Goal: Task Accomplishment & Management: Complete application form

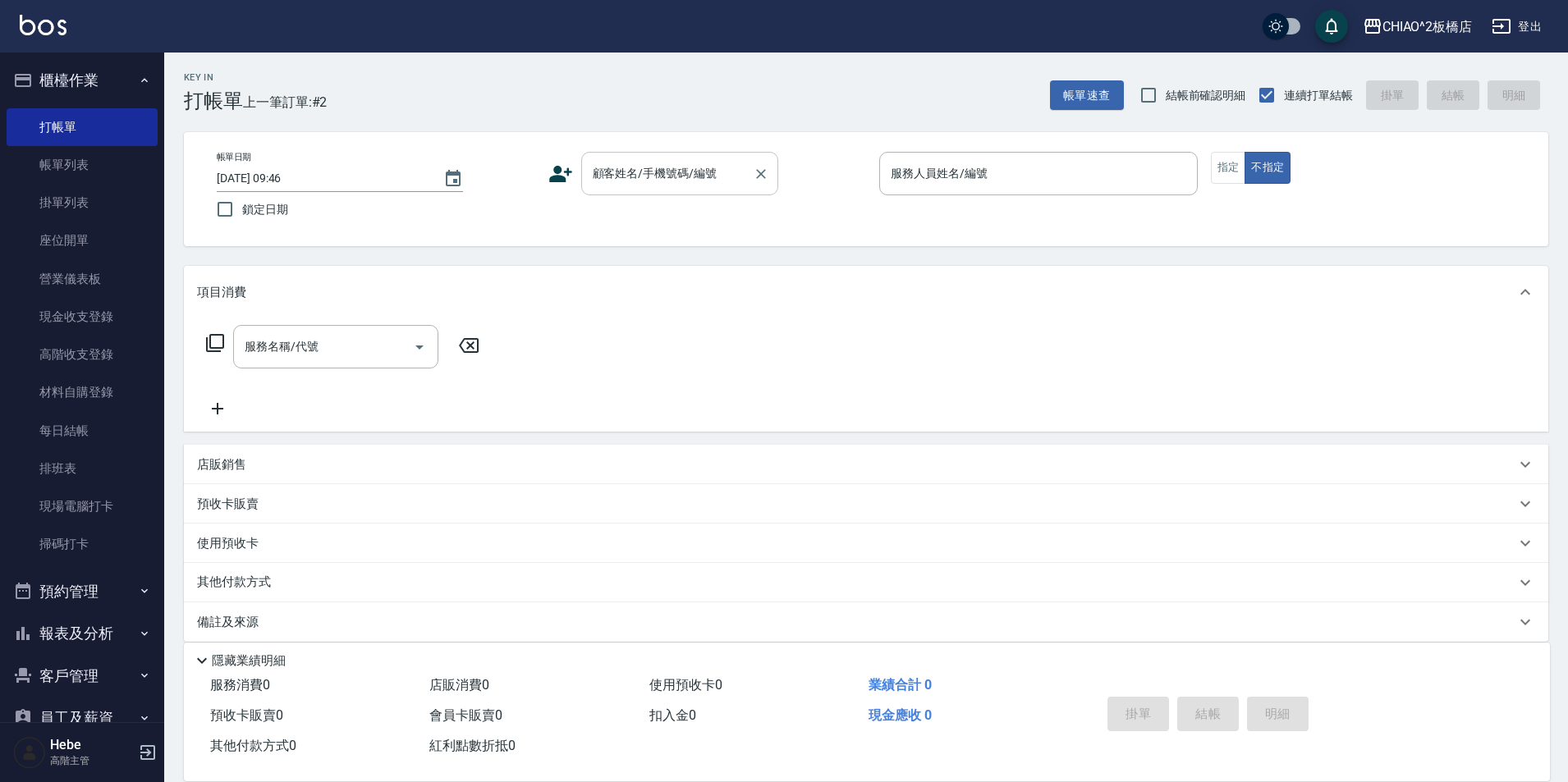
click at [638, 183] on input "顧客姓名/手機號碼/編號" at bounding box center [667, 173] width 157 height 29
type input "張雅婷"
click at [961, 184] on input "服務人員姓名/編號" at bounding box center [1038, 173] width 304 height 29
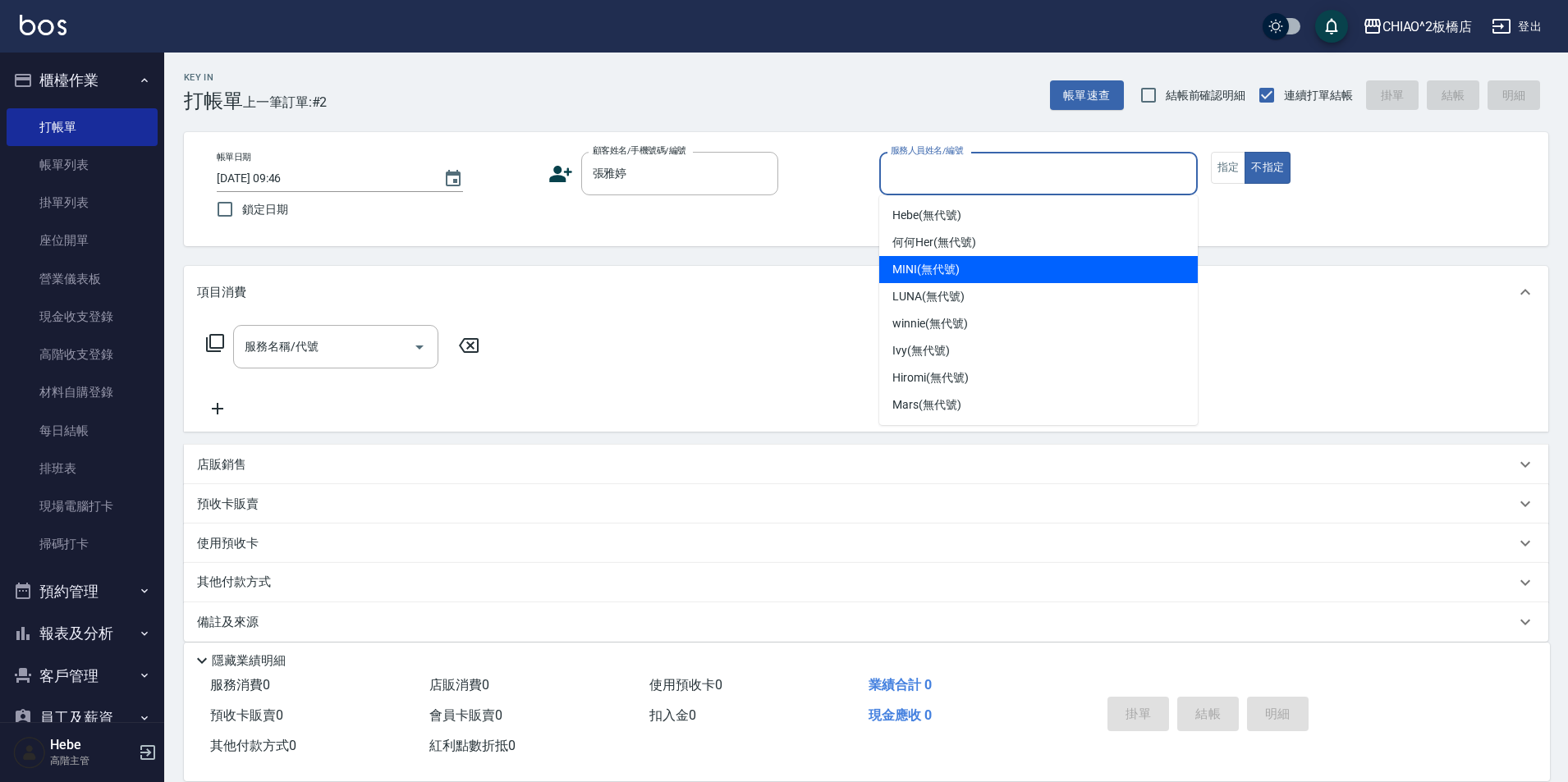
click at [960, 273] on div "MINI (無代號)" at bounding box center [1038, 269] width 319 height 27
type input "MINI(無代號)"
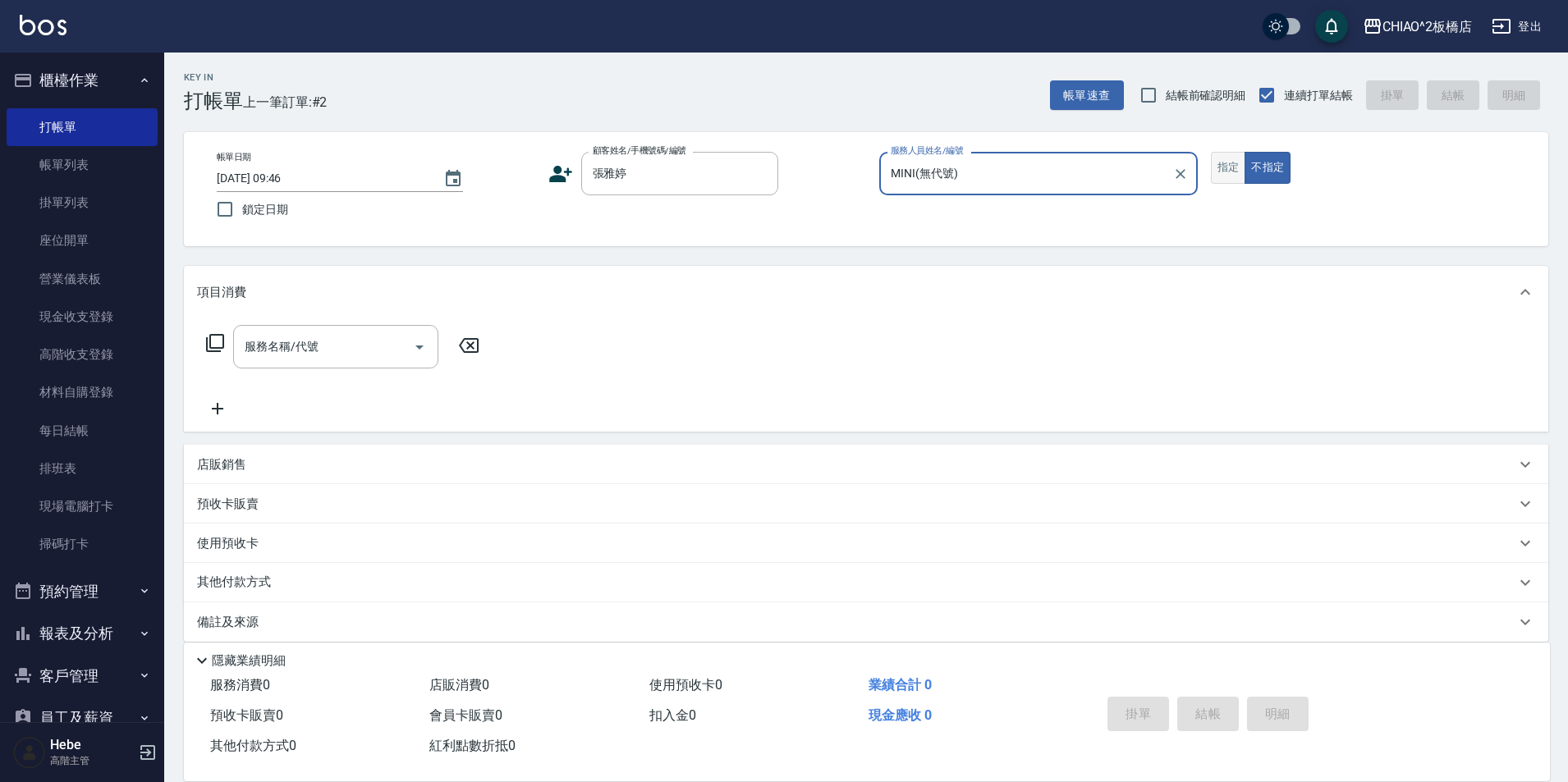
click at [1219, 177] on button "指定" at bounding box center [1229, 168] width 36 height 32
click at [376, 348] on input "服務名稱/代號" at bounding box center [323, 347] width 166 height 29
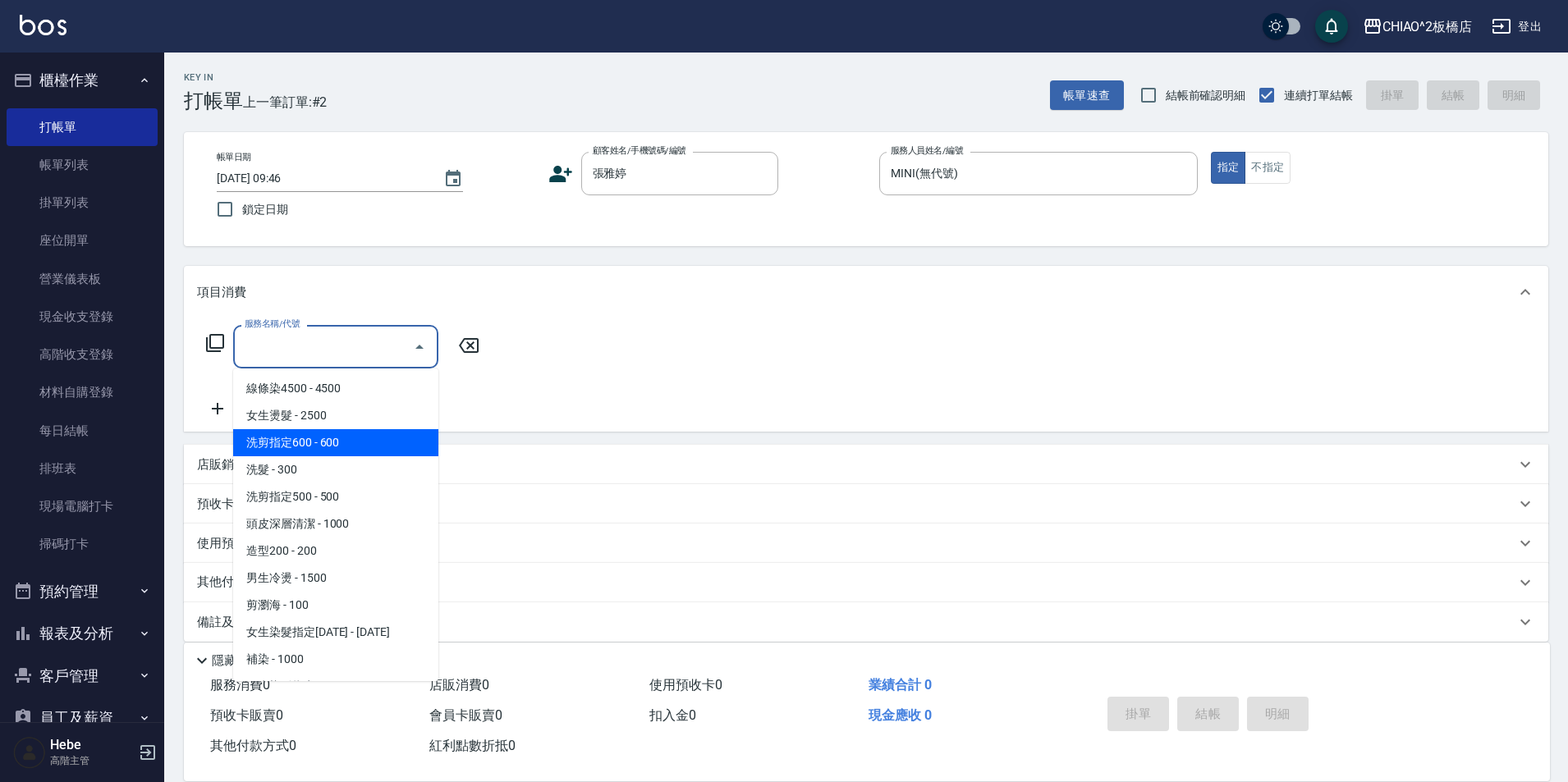
click at [333, 443] on span "洗剪指定600 - 600" at bounding box center [335, 443] width 205 height 27
type input "洗剪指定600(96678)"
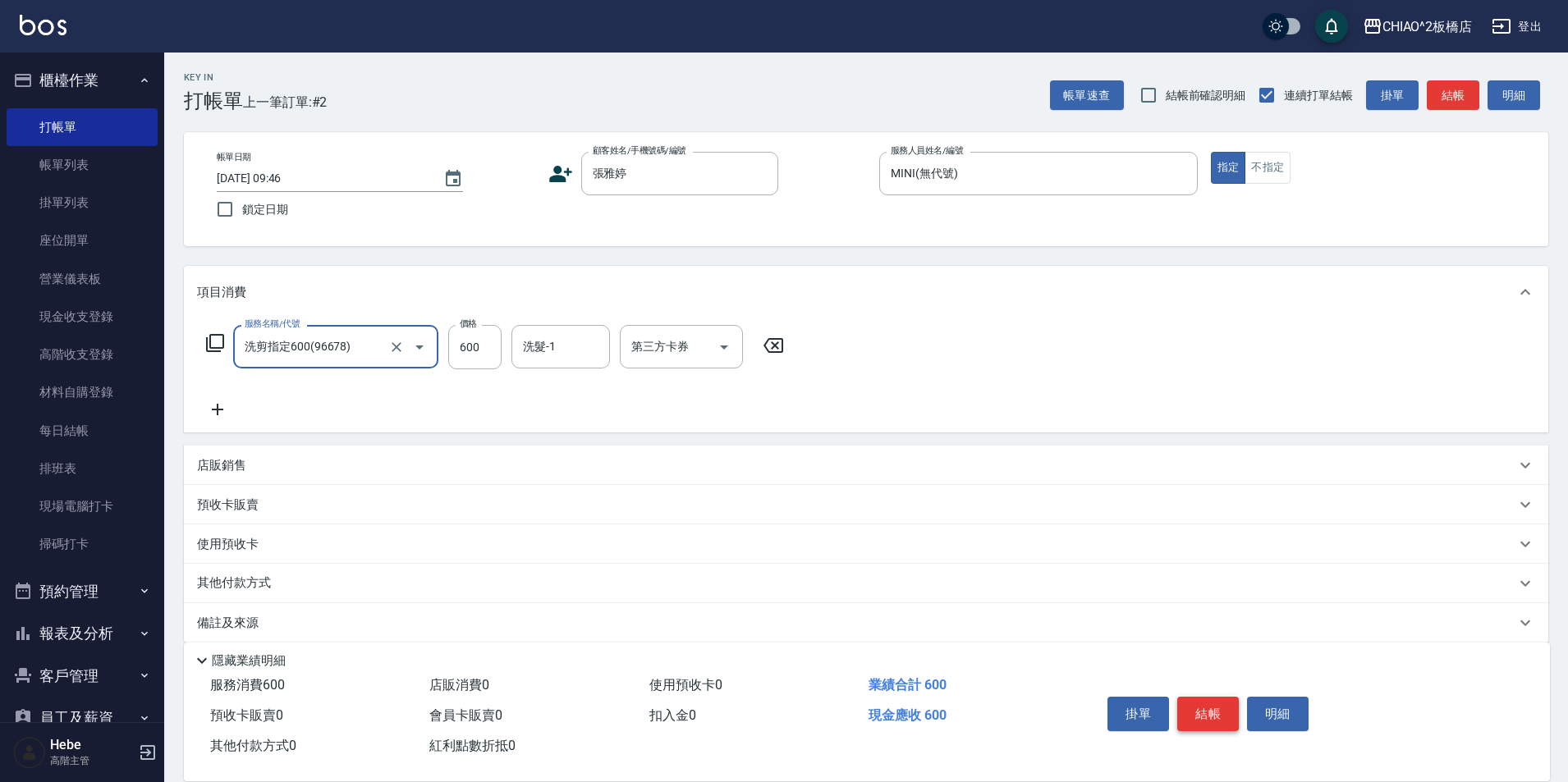
click at [1214, 707] on button "結帳" at bounding box center [1207, 714] width 61 height 35
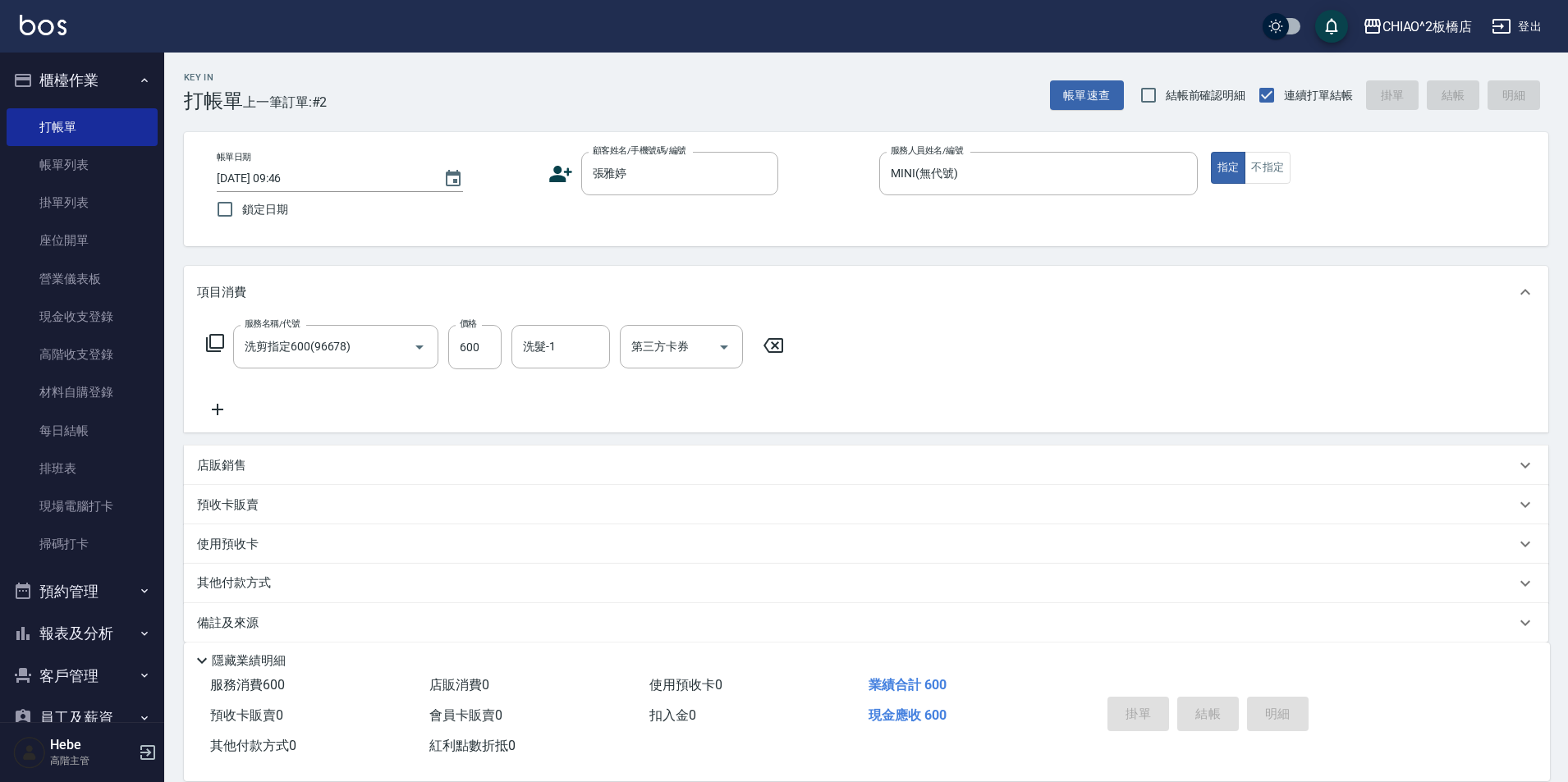
type input "[DATE] 14:35"
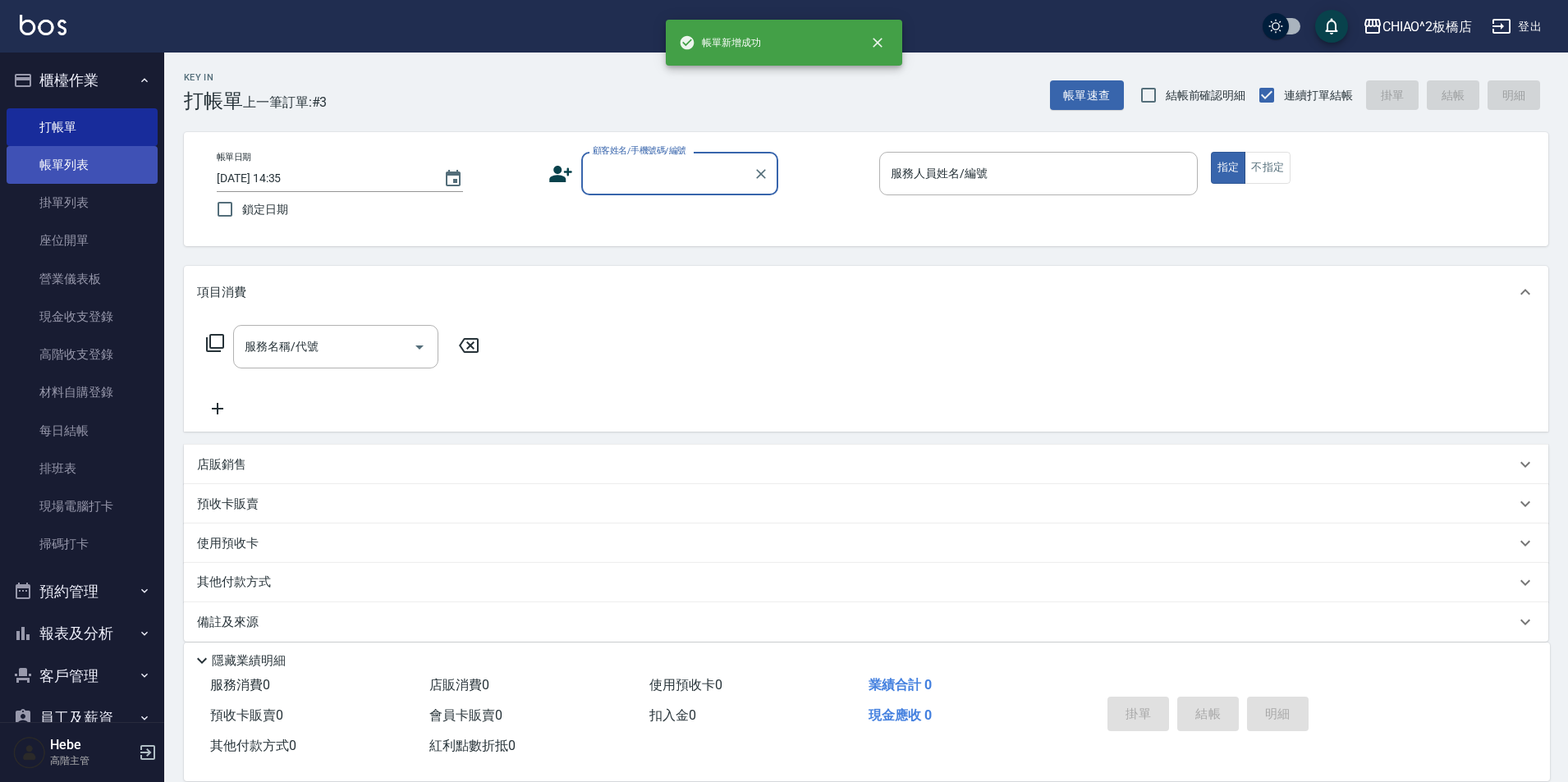
click at [71, 167] on link "帳單列表" at bounding box center [82, 165] width 151 height 37
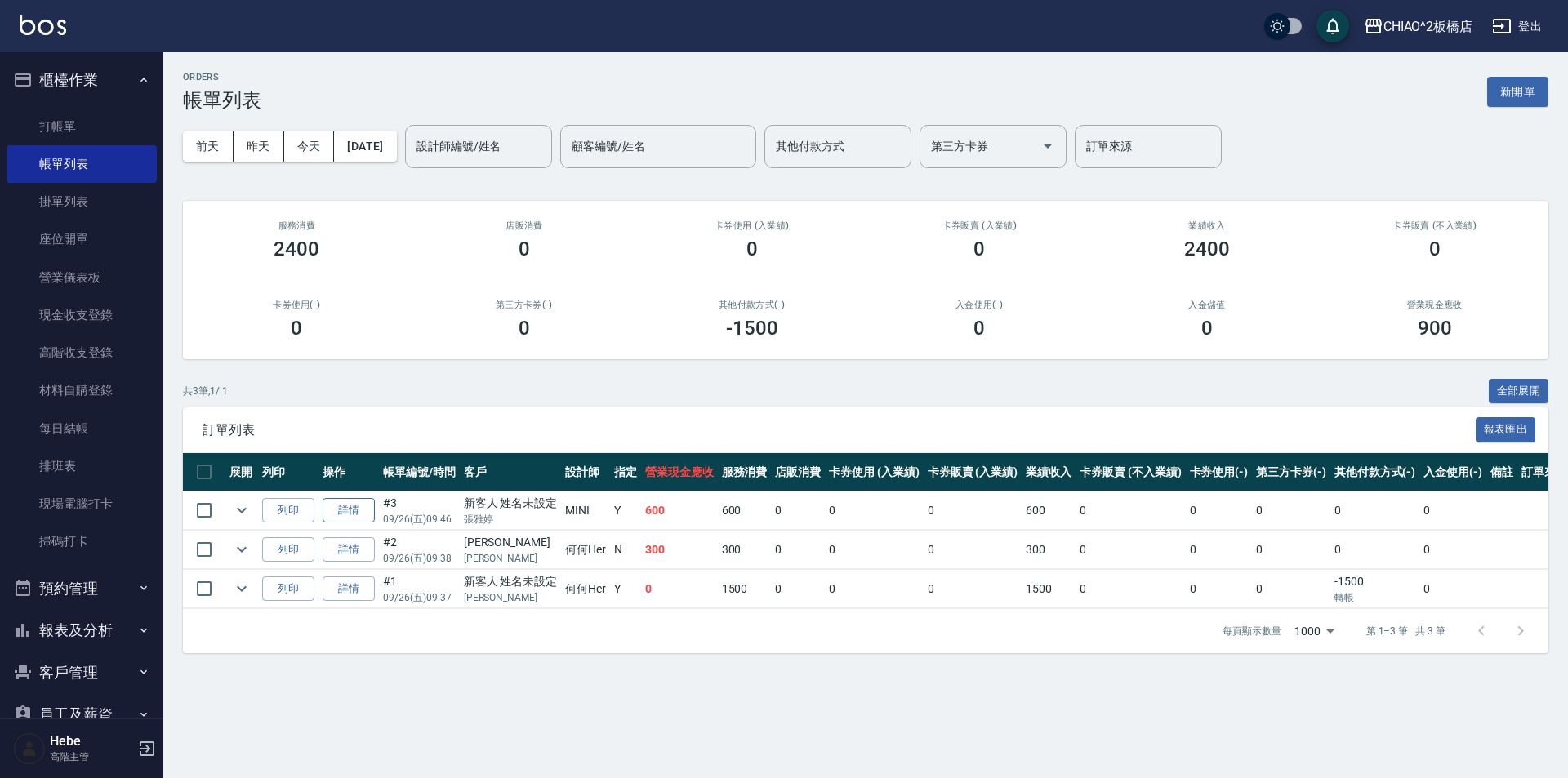
click at [348, 514] on link "詳情" at bounding box center [348, 511] width 52 height 25
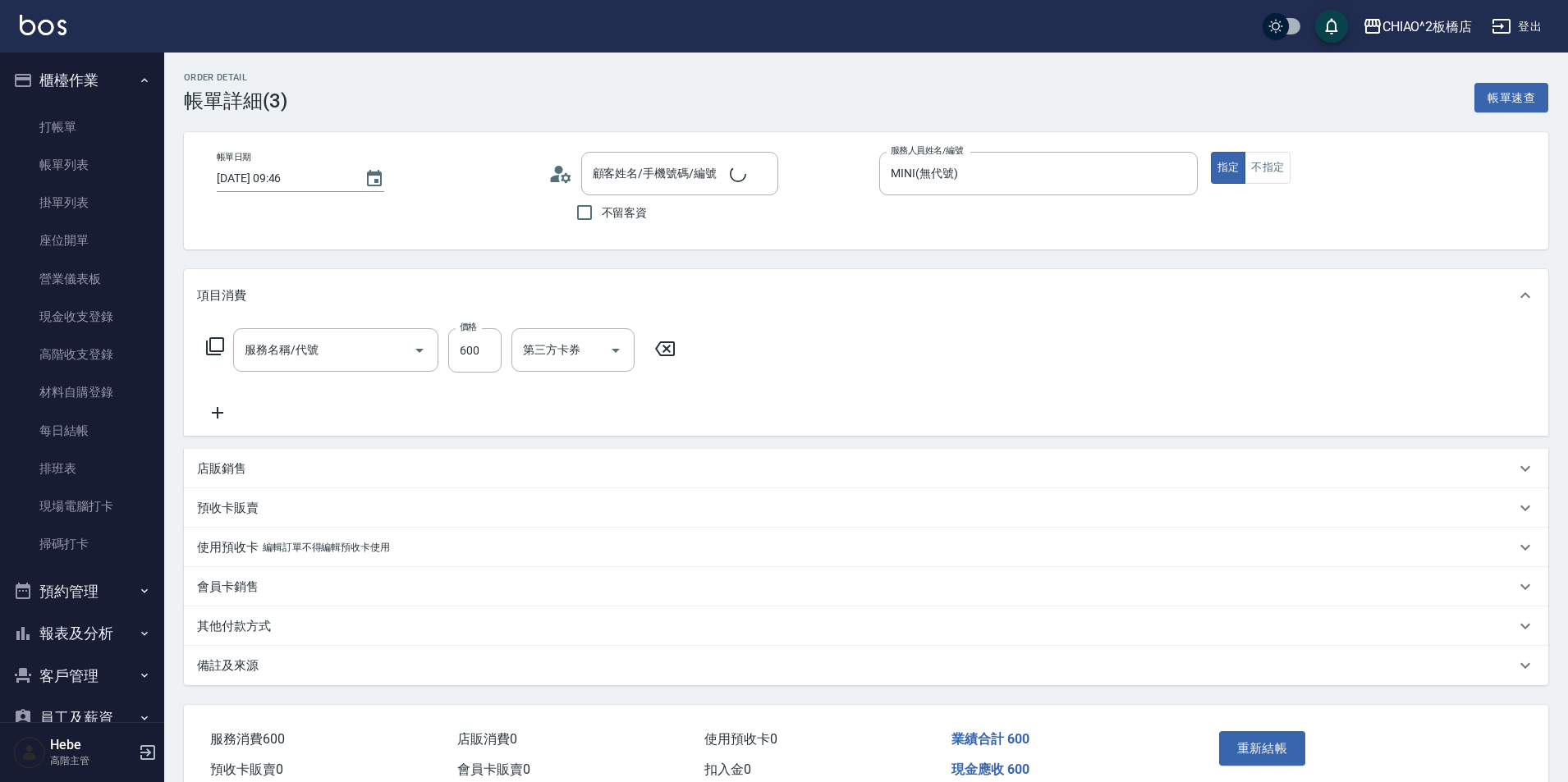
type input "[DATE] 09:46"
type input "MINI(無代號)"
type input "新客人 姓名未設定/[PERSON_NAME]/null"
type input "洗剪指定600(96678)"
click at [561, 182] on icon at bounding box center [560, 173] width 25 height 25
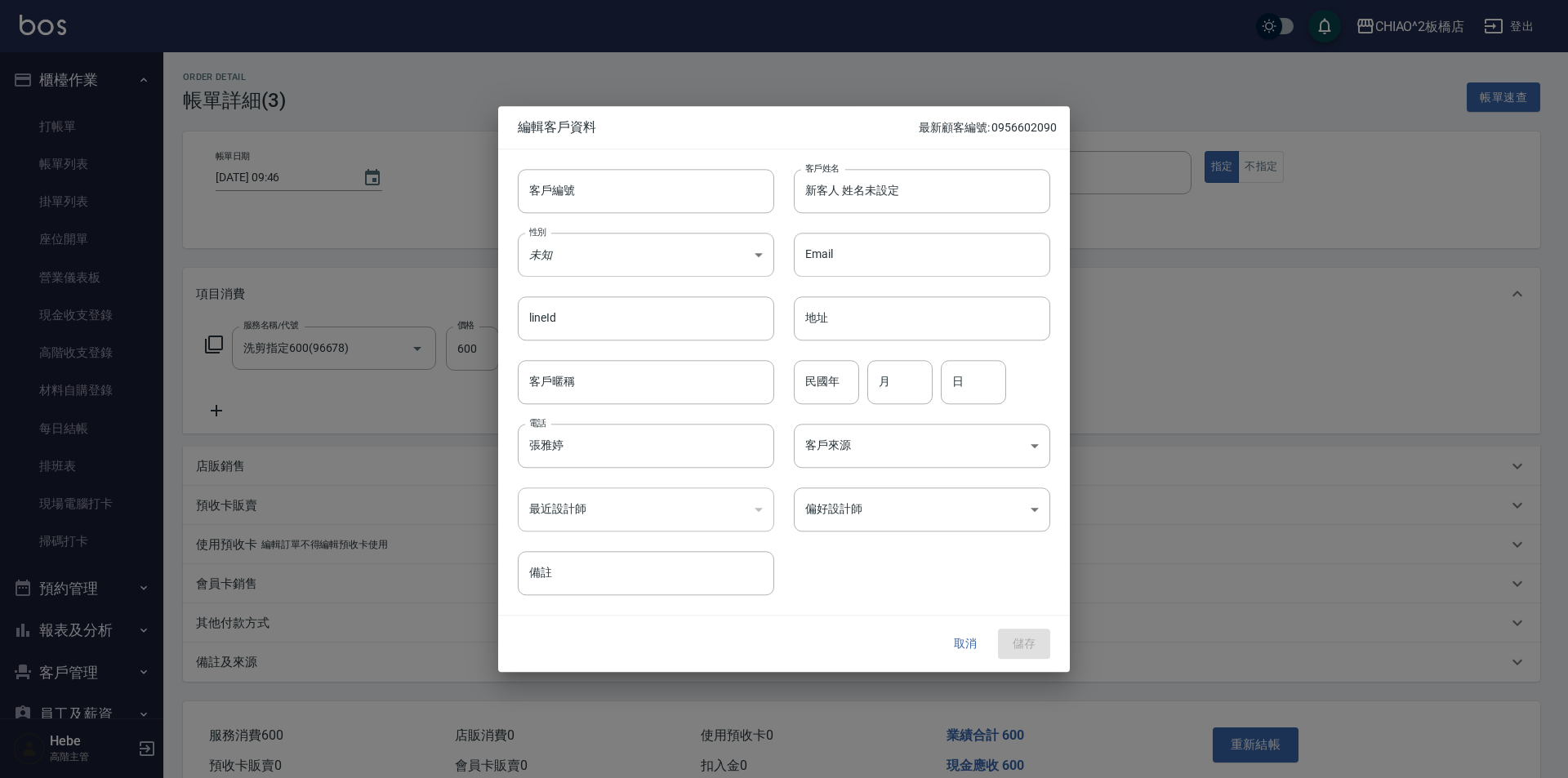
click at [960, 639] on button "取消" at bounding box center [965, 644] width 52 height 30
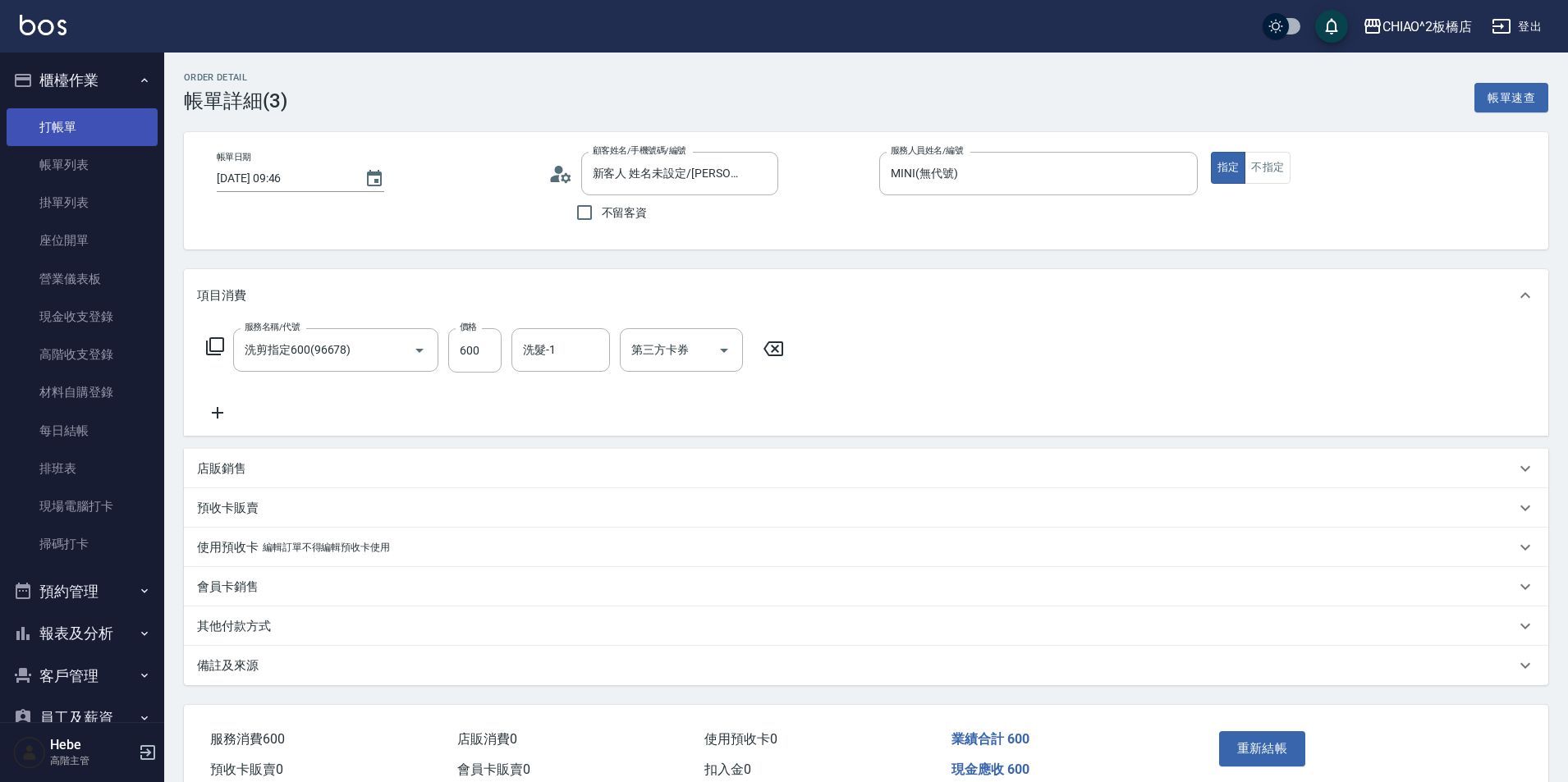
click at [62, 123] on link "打帳單" at bounding box center [82, 127] width 151 height 37
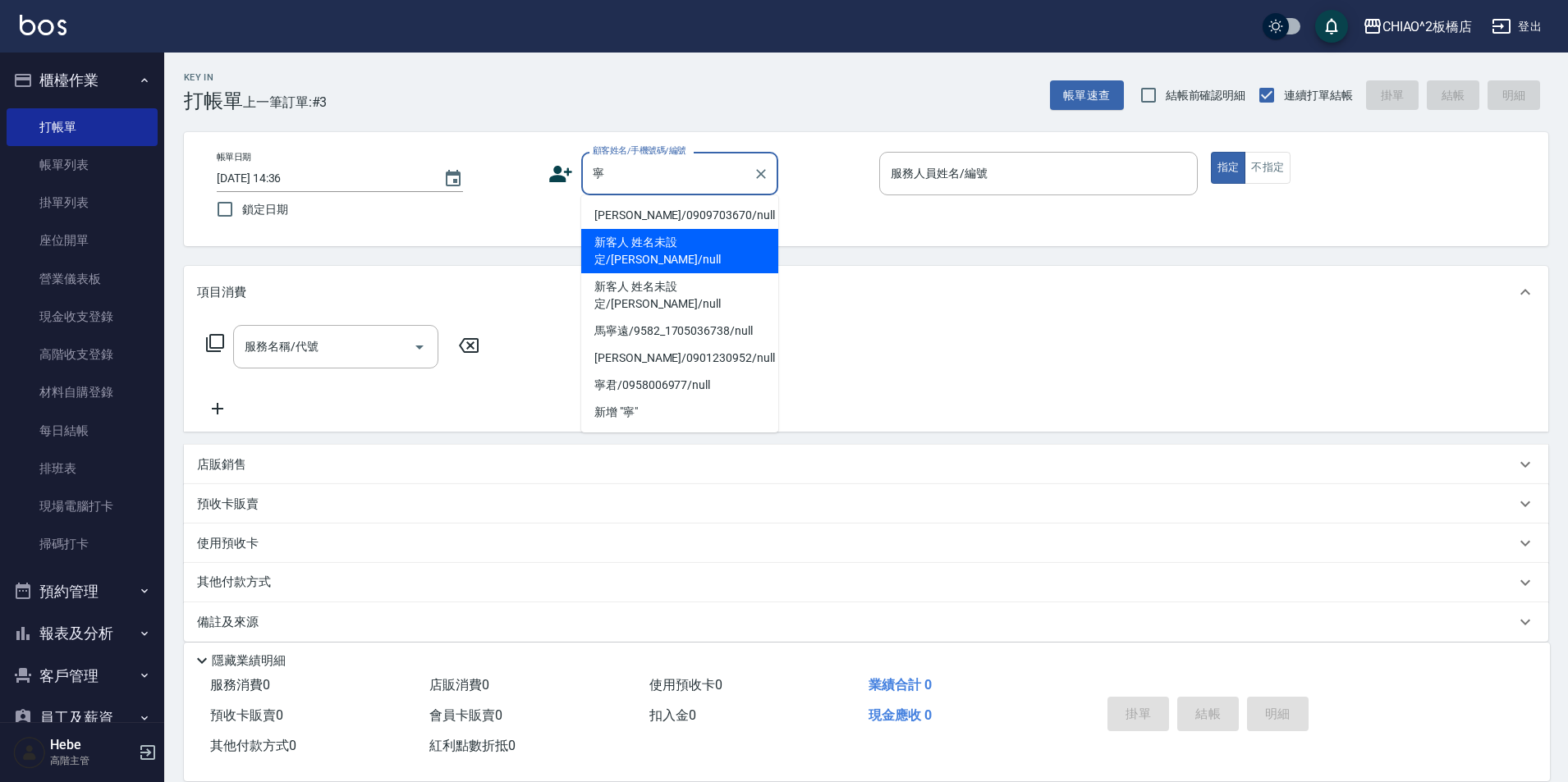
click at [647, 251] on li "新客人 姓名未設定/[PERSON_NAME]/null" at bounding box center [680, 251] width 197 height 44
type input "新客人 姓名未設定/[PERSON_NAME]/null"
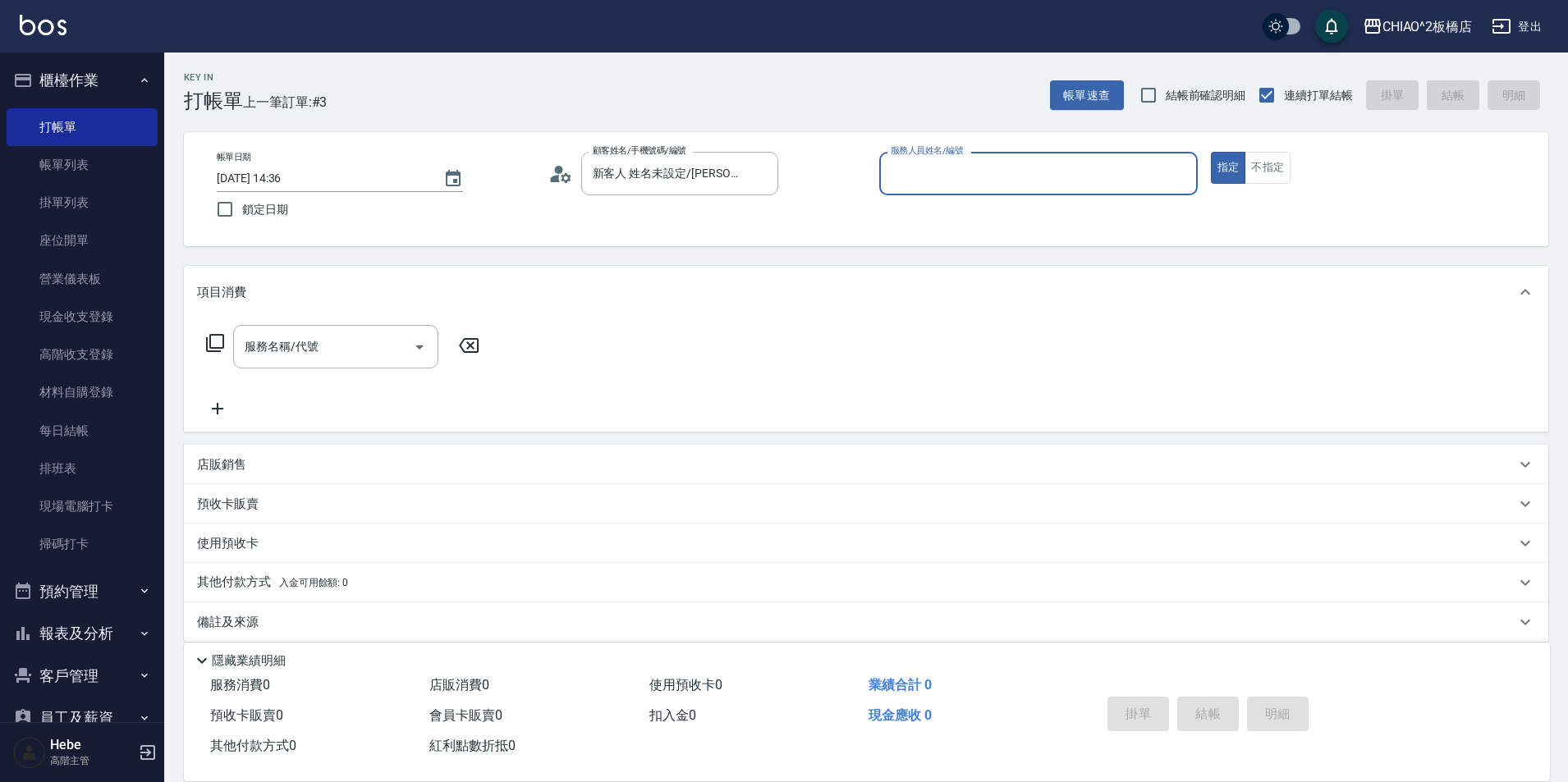
click at [1009, 184] on input "服務人員姓名/編號" at bounding box center [1038, 173] width 304 height 29
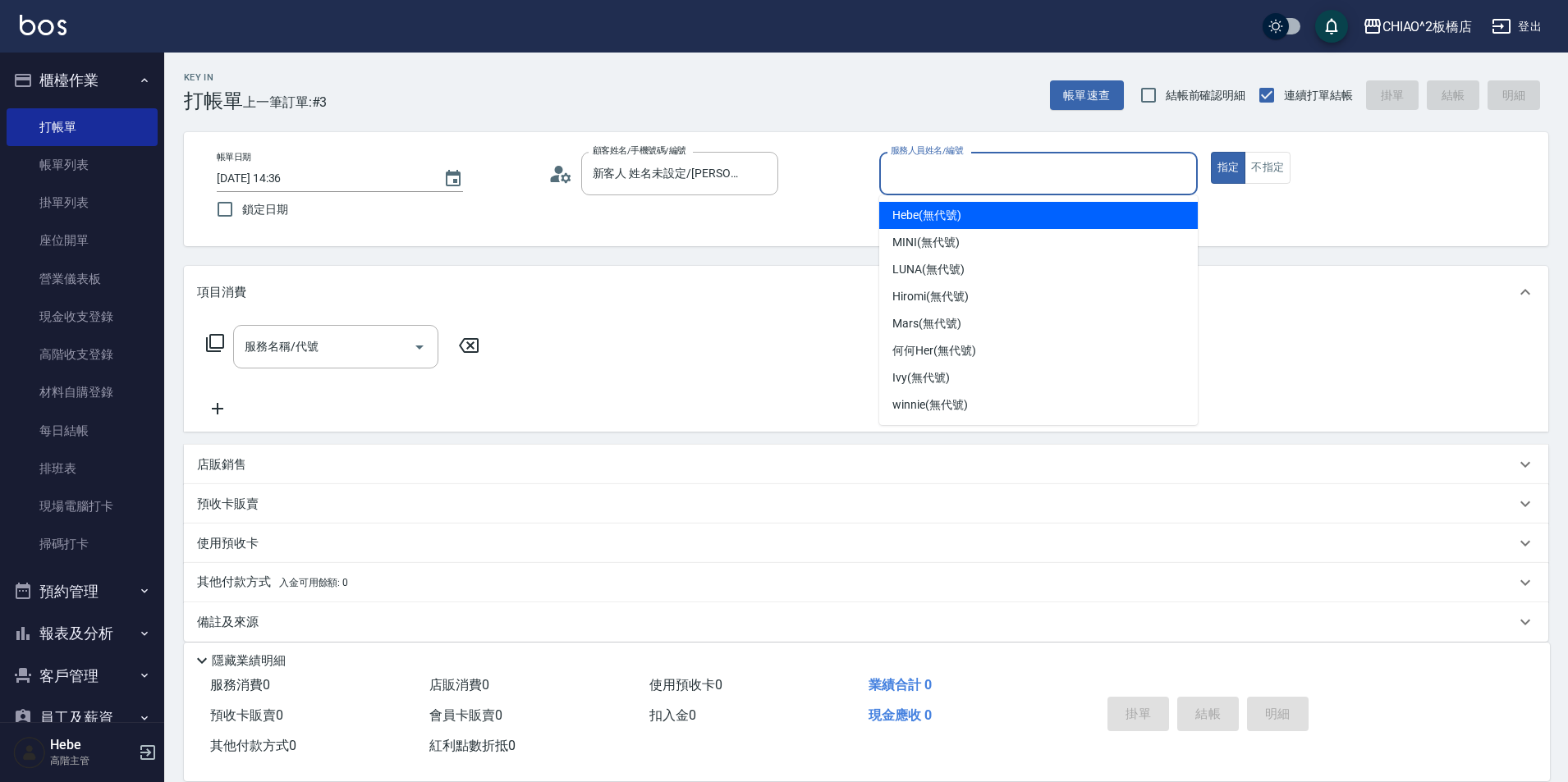
click at [952, 213] on span "Hebe (無代號)" at bounding box center [926, 215] width 69 height 17
type input "Hebe(無代號)"
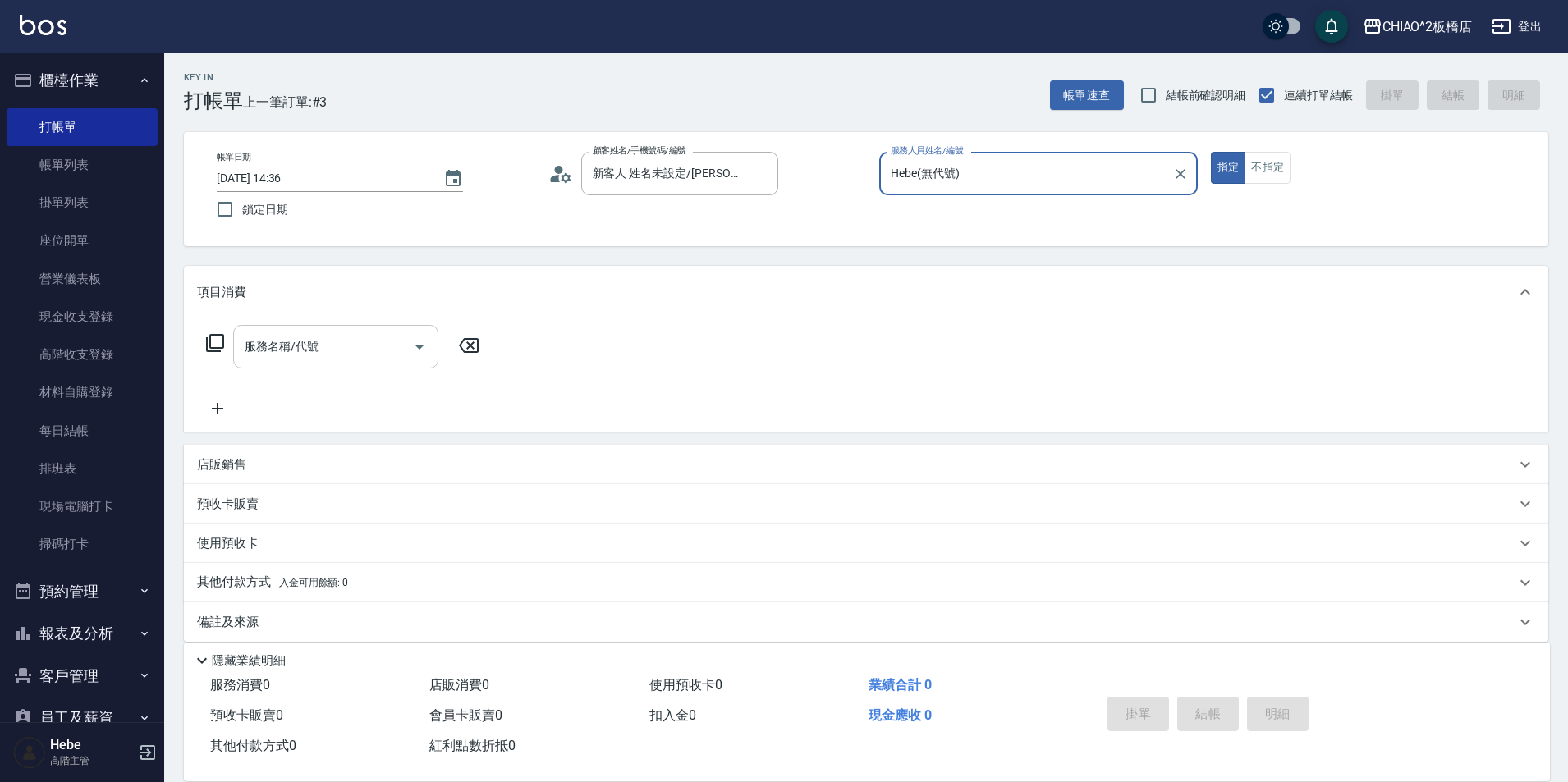
click at [366, 352] on input "服務名稱/代號" at bounding box center [323, 347] width 166 height 29
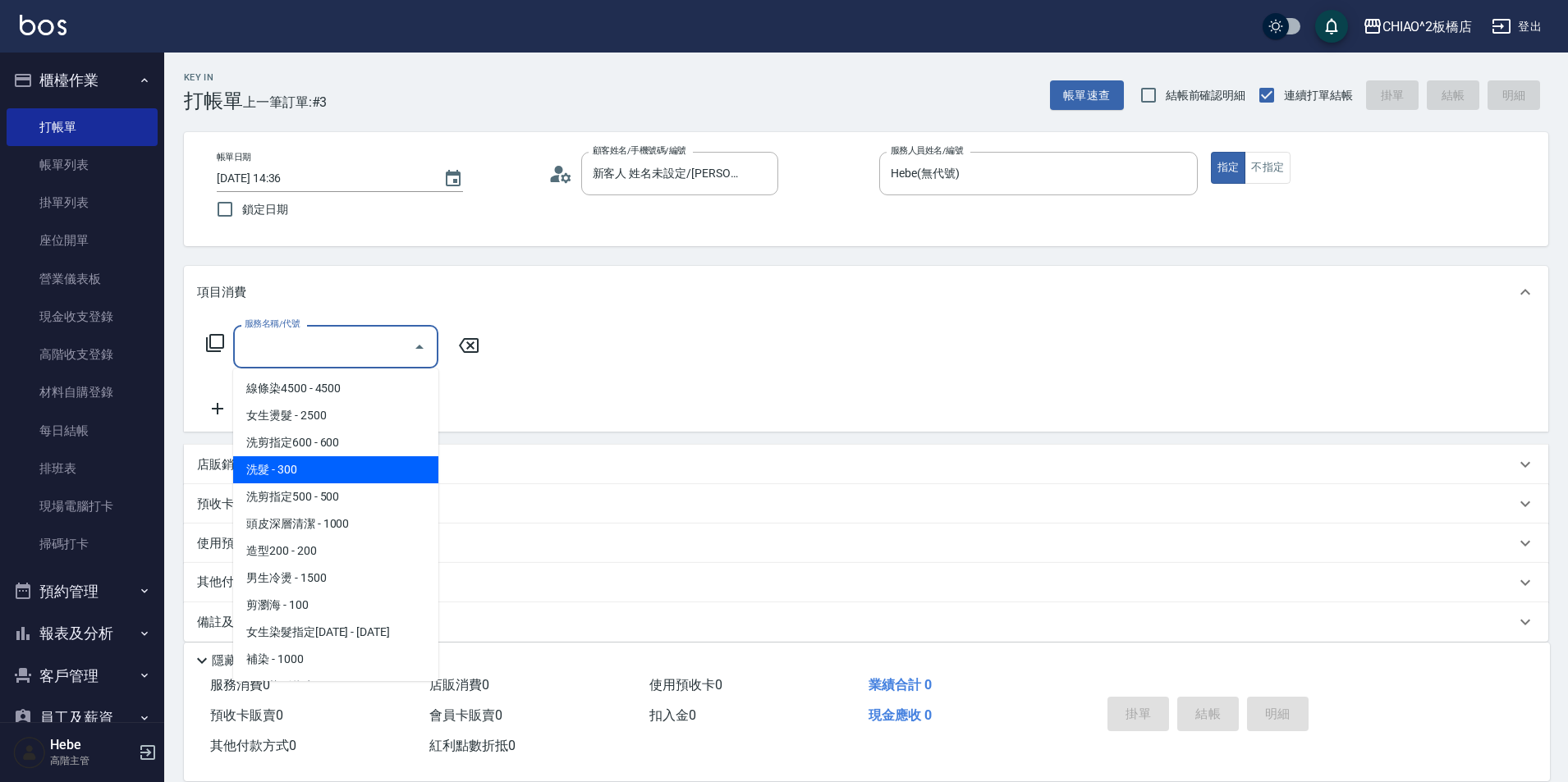
click at [325, 472] on span "洗髮 - 300" at bounding box center [335, 470] width 205 height 27
type input "洗髮(96679)"
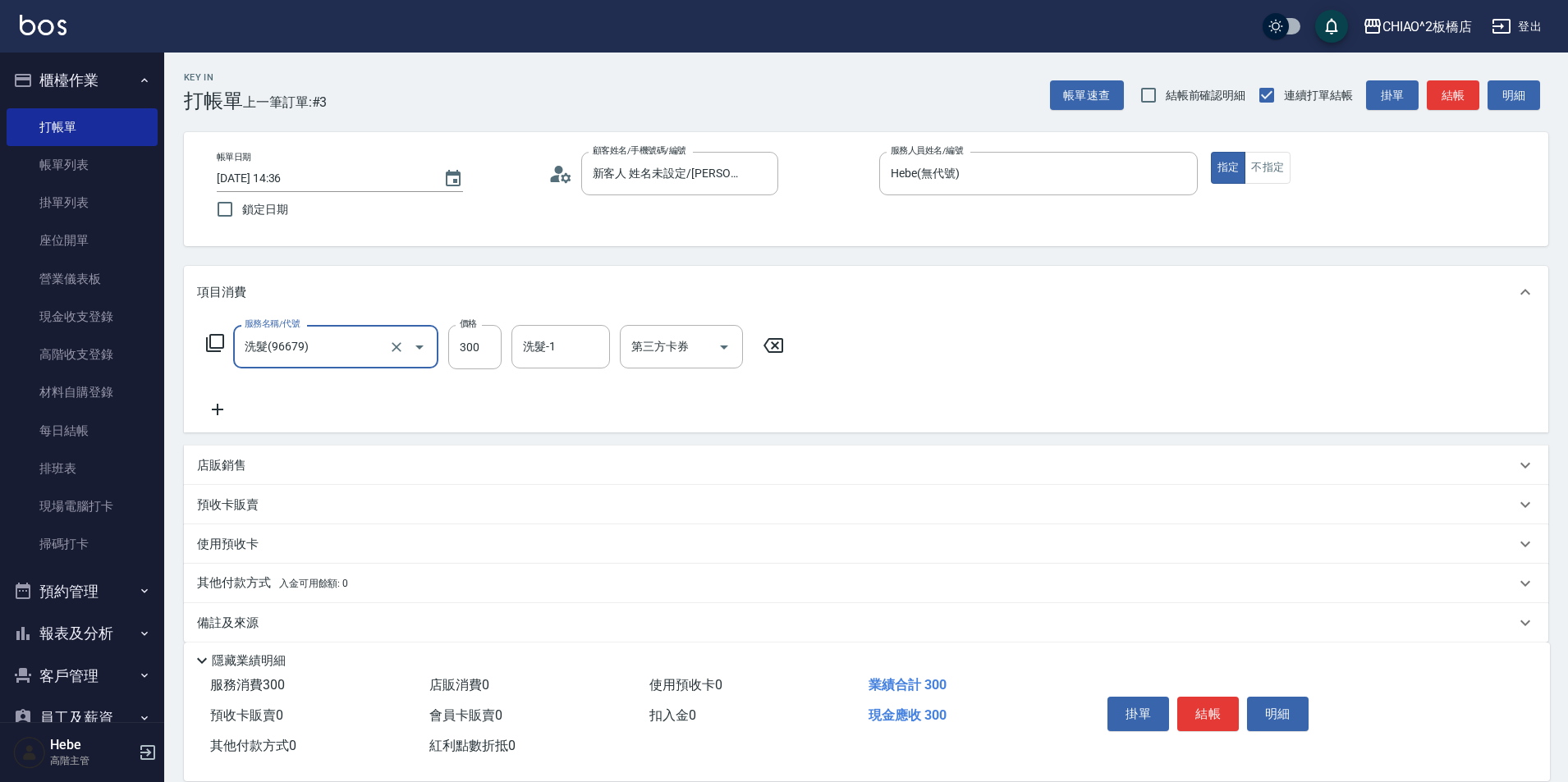
click at [224, 413] on icon at bounding box center [218, 409] width 41 height 20
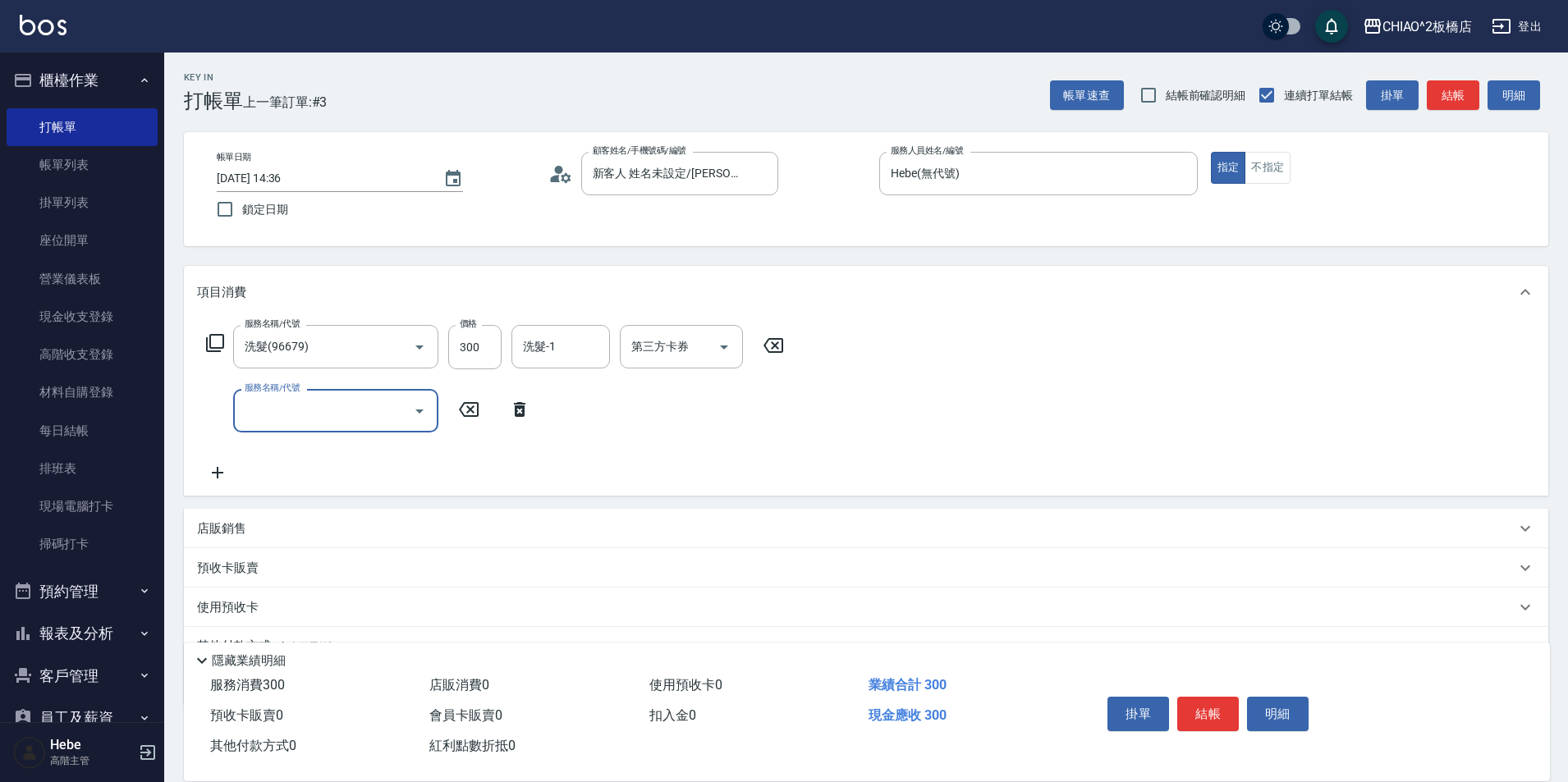
click at [306, 429] on div "服務名稱/代號" at bounding box center [335, 411] width 205 height 43
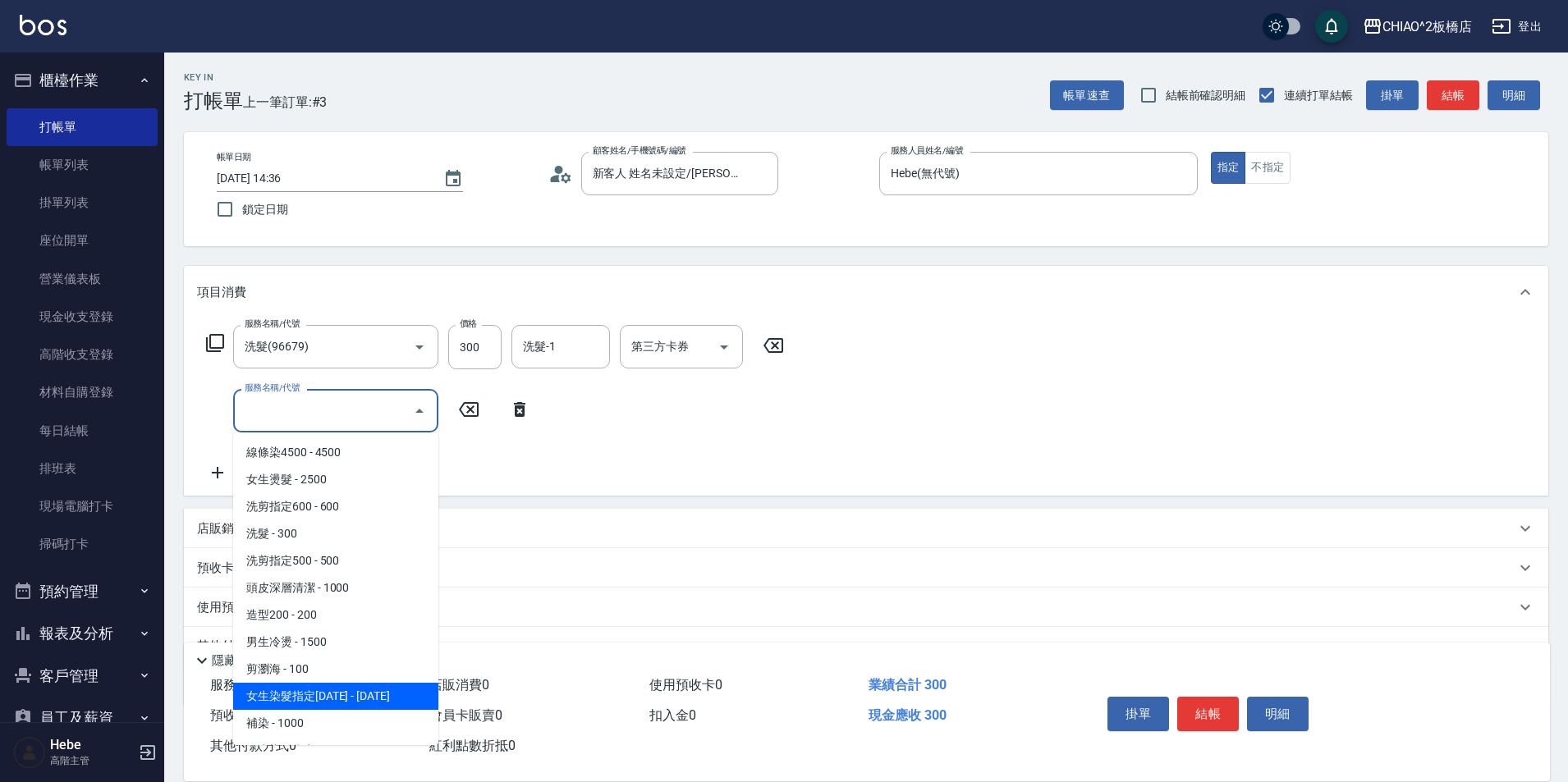
click at [327, 698] on span "女生染髮指定[DATE] - [DATE]" at bounding box center [335, 696] width 205 height 27
type input "女生染髮指定2000(96698)"
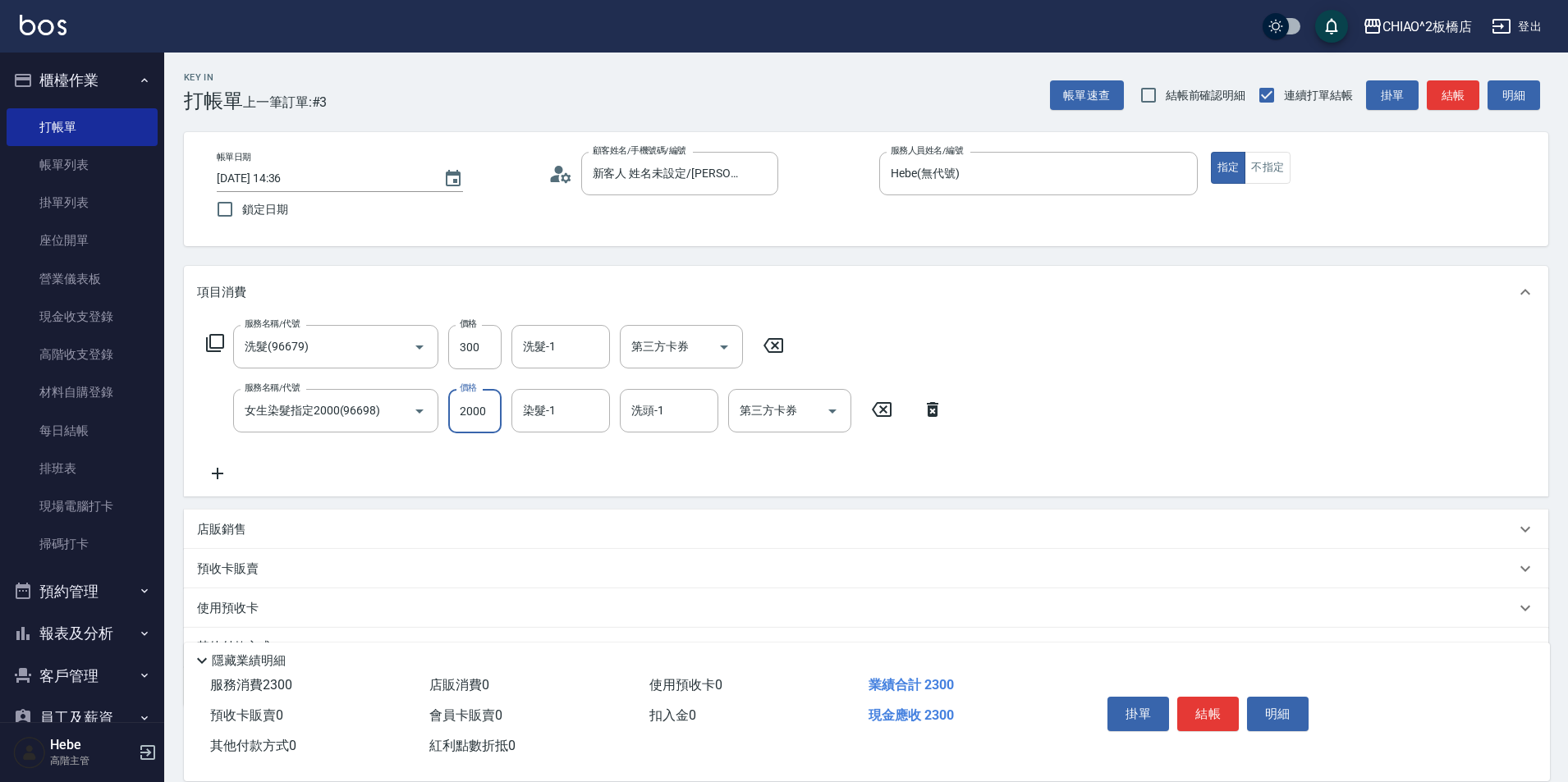
click at [476, 413] on input "2000" at bounding box center [474, 411] width 54 height 44
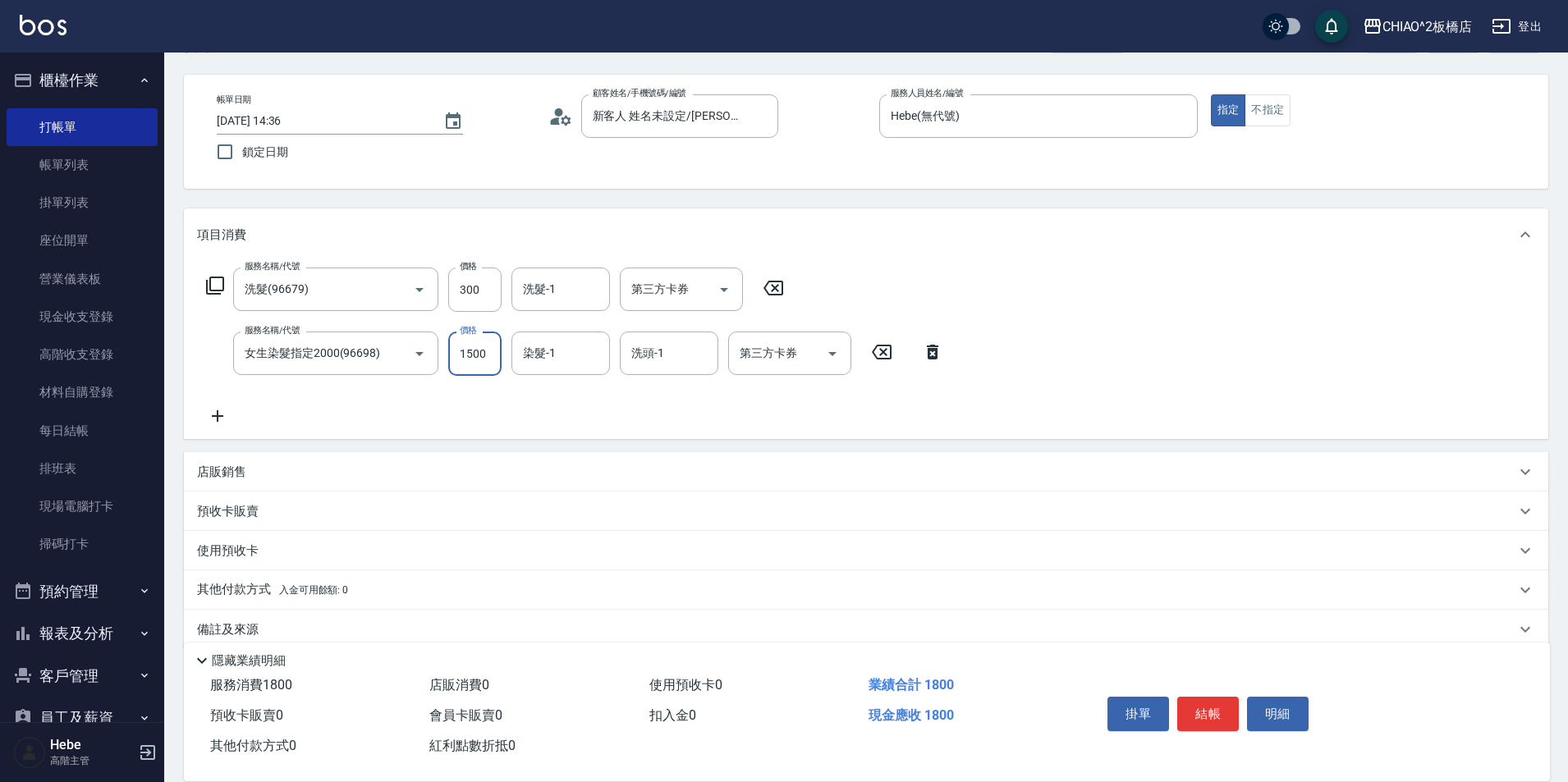
scroll to position [82, 0]
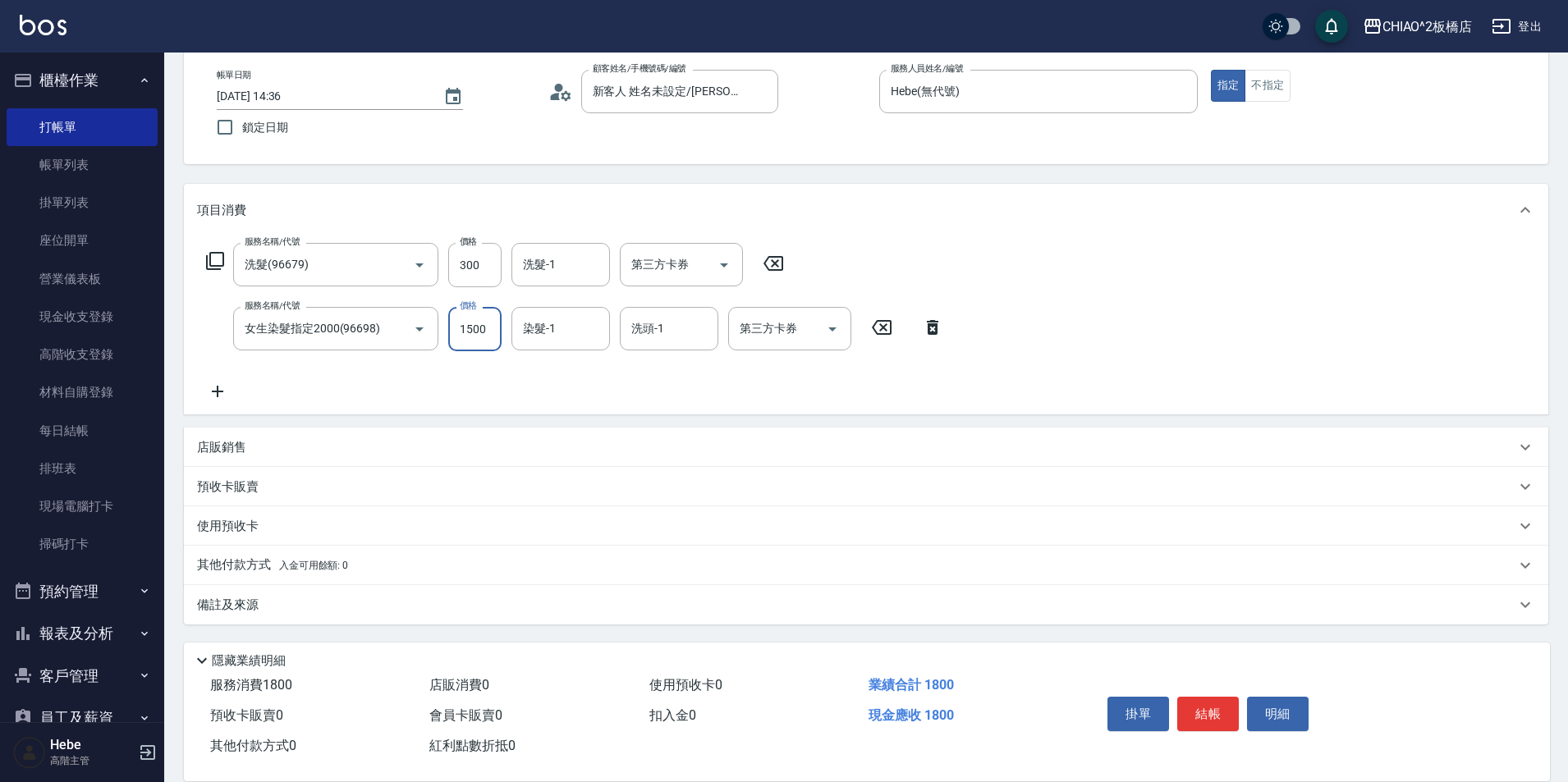
type input "1500"
click at [293, 572] on p "其他付款方式 入金可用餘額: 0" at bounding box center [273, 565] width 151 height 18
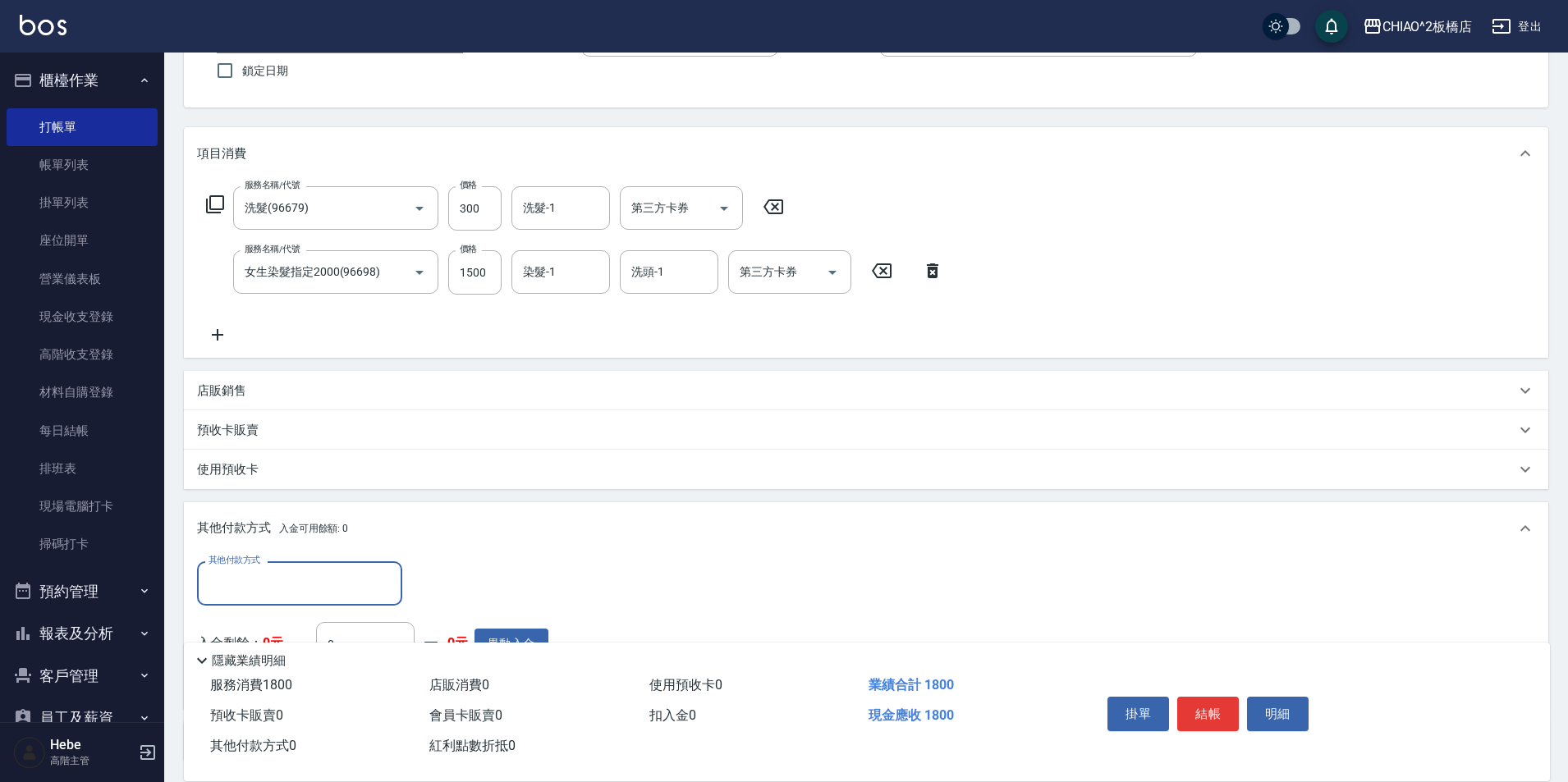
scroll to position [164, 0]
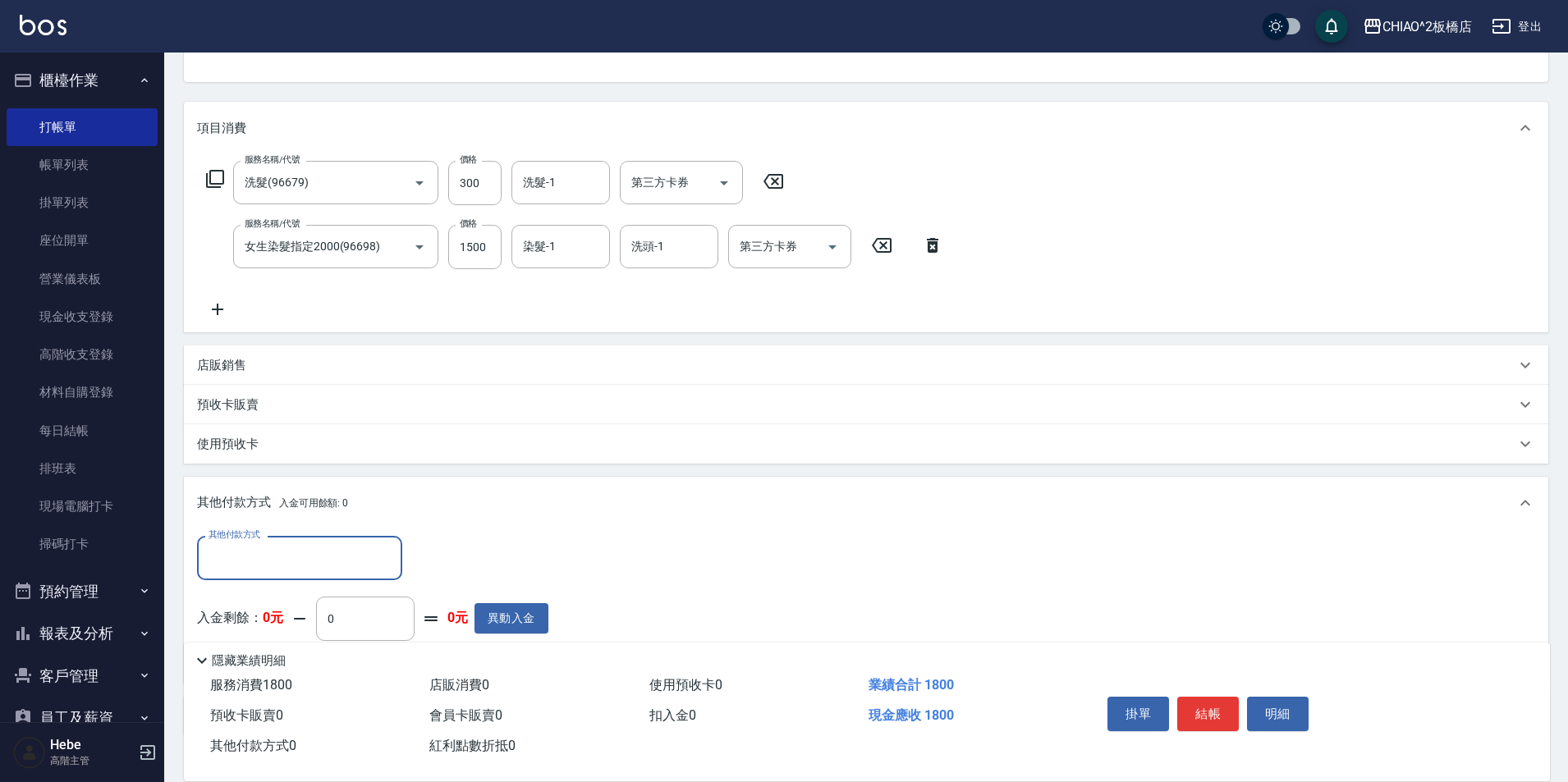
click at [304, 557] on input "其他付款方式" at bounding box center [299, 558] width 190 height 29
click at [310, 605] on span "信用卡" at bounding box center [299, 600] width 205 height 27
type input "信用卡"
type input "1800"
click at [1212, 711] on button "結帳" at bounding box center [1207, 714] width 61 height 35
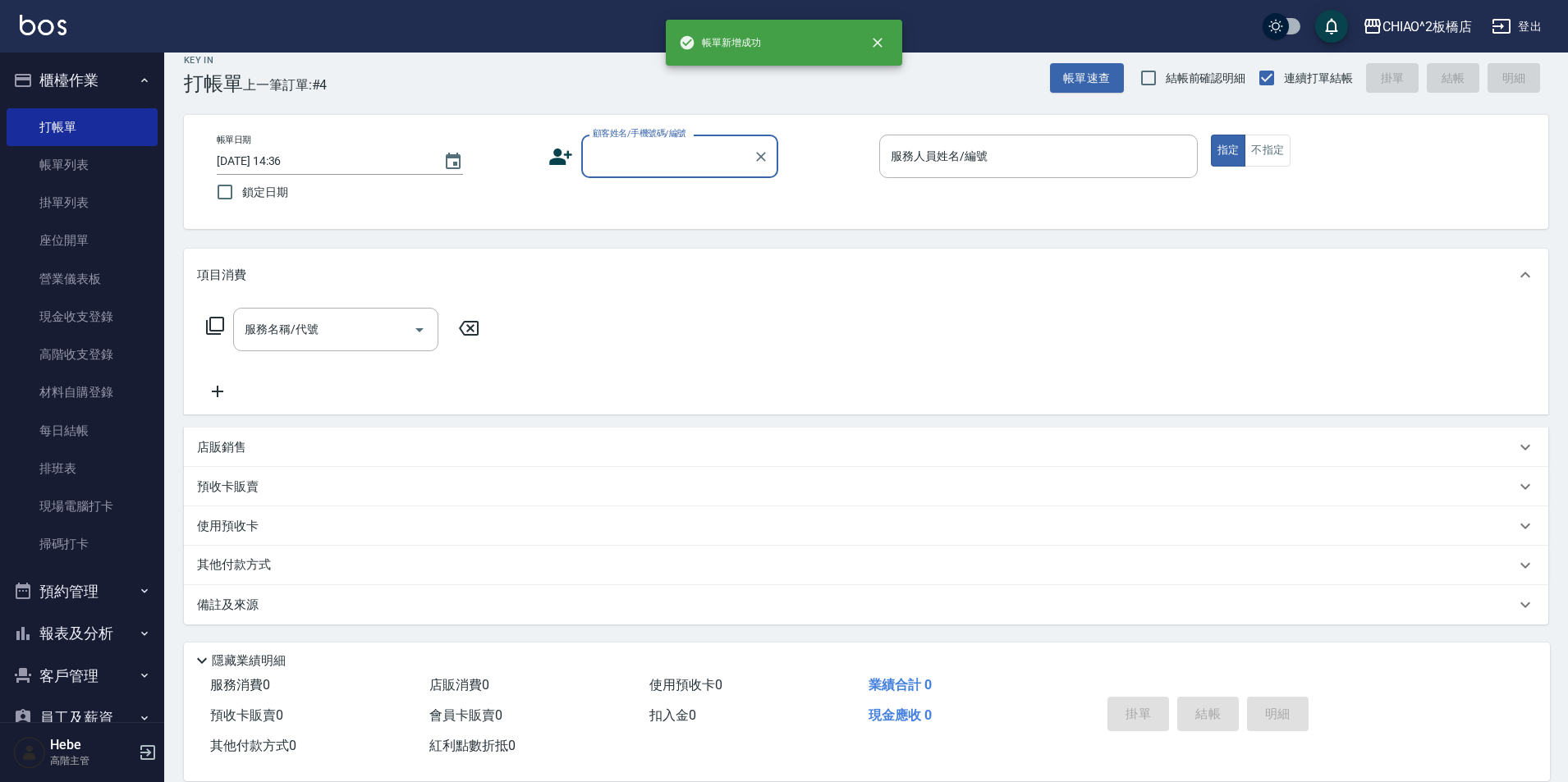
scroll to position [17, 0]
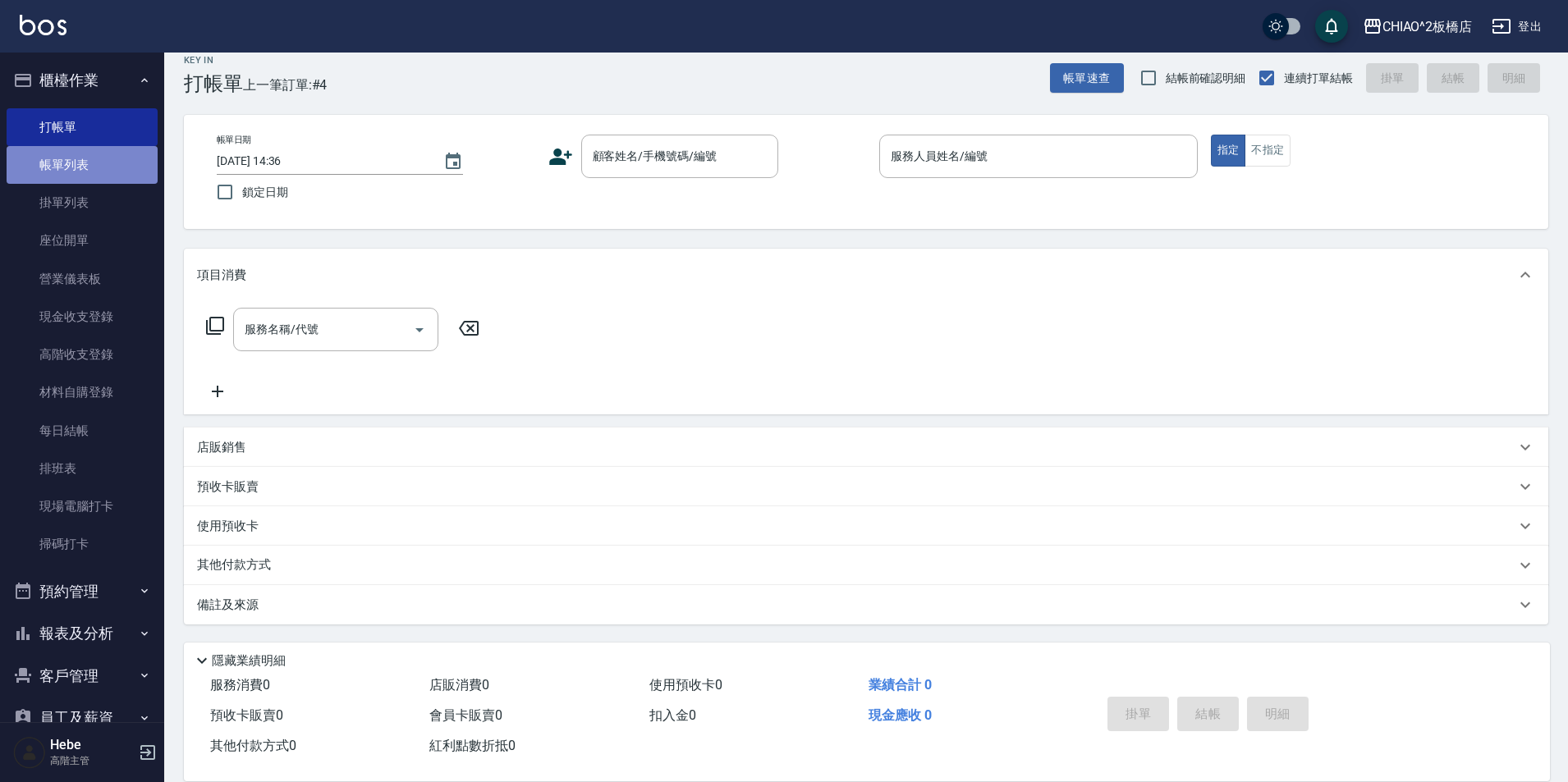
click at [97, 172] on link "帳單列表" at bounding box center [82, 165] width 151 height 37
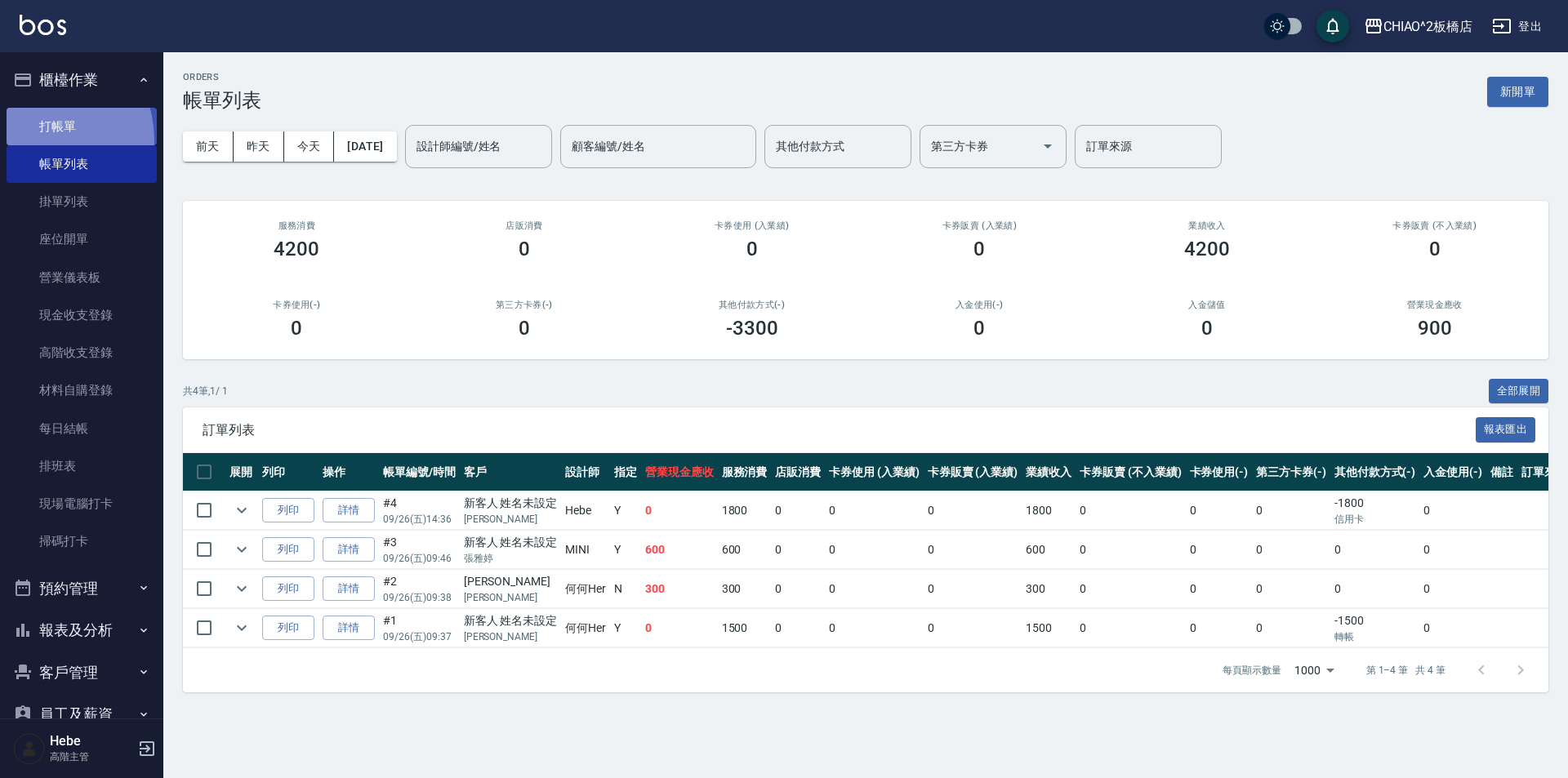
click at [34, 140] on link "打帳單" at bounding box center [82, 126] width 151 height 37
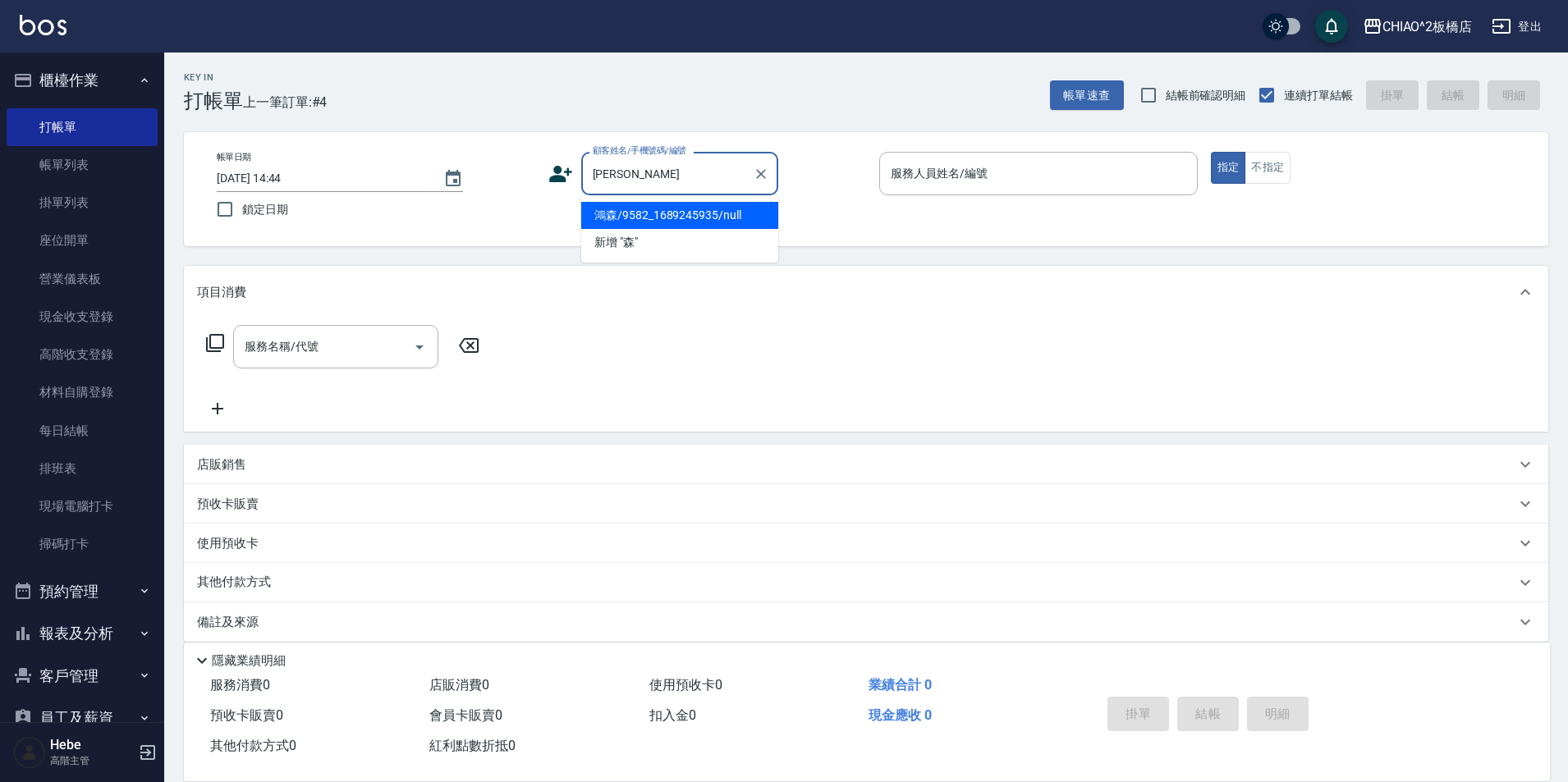
click at [676, 218] on li "鴻森/9582_1689245935/null" at bounding box center [680, 215] width 197 height 27
type input "鴻森/9582_1689245935/null"
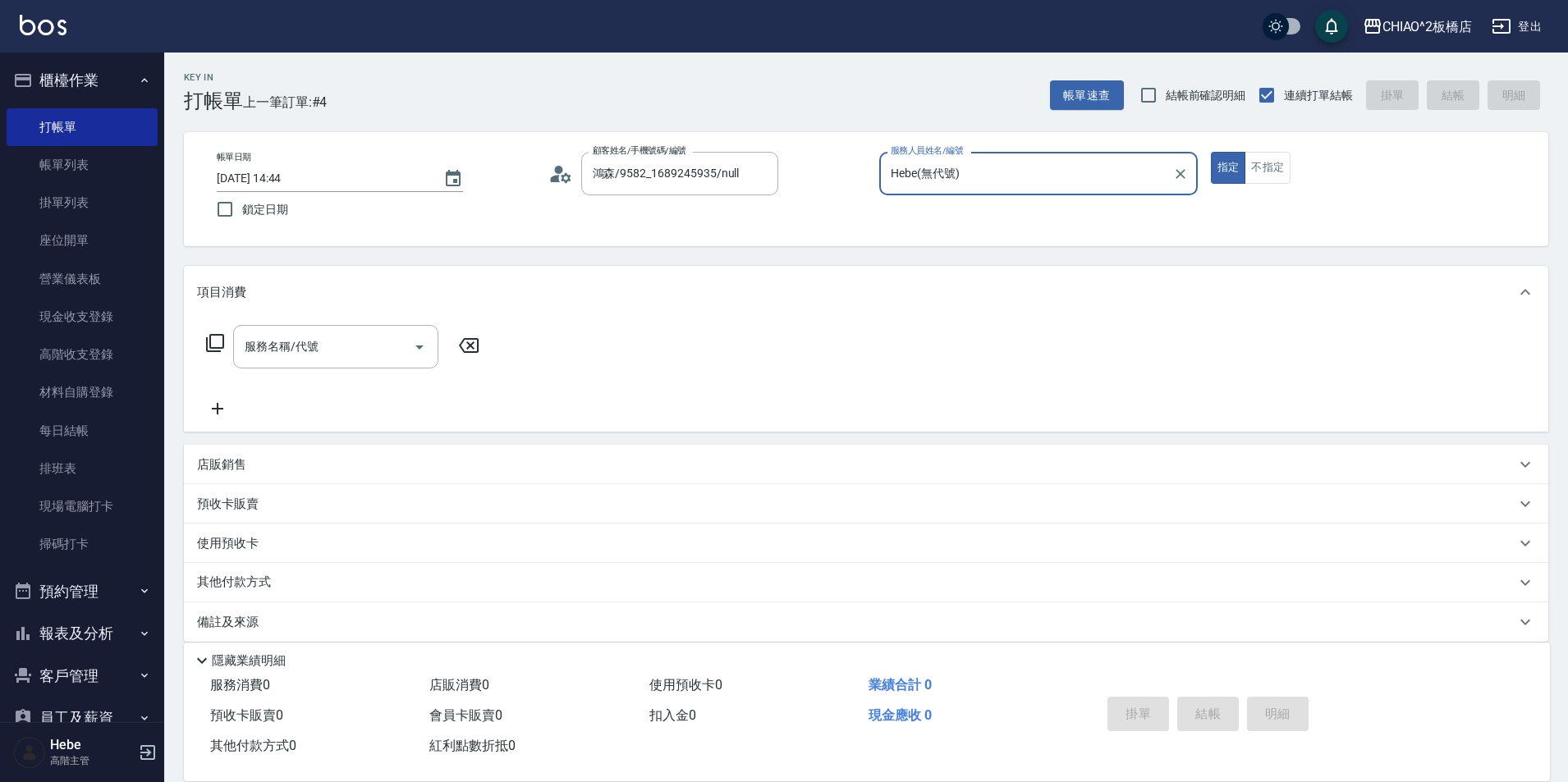
type input "Hebe(無代號)"
click at [315, 355] on input "服務名稱/代號" at bounding box center [323, 347] width 166 height 29
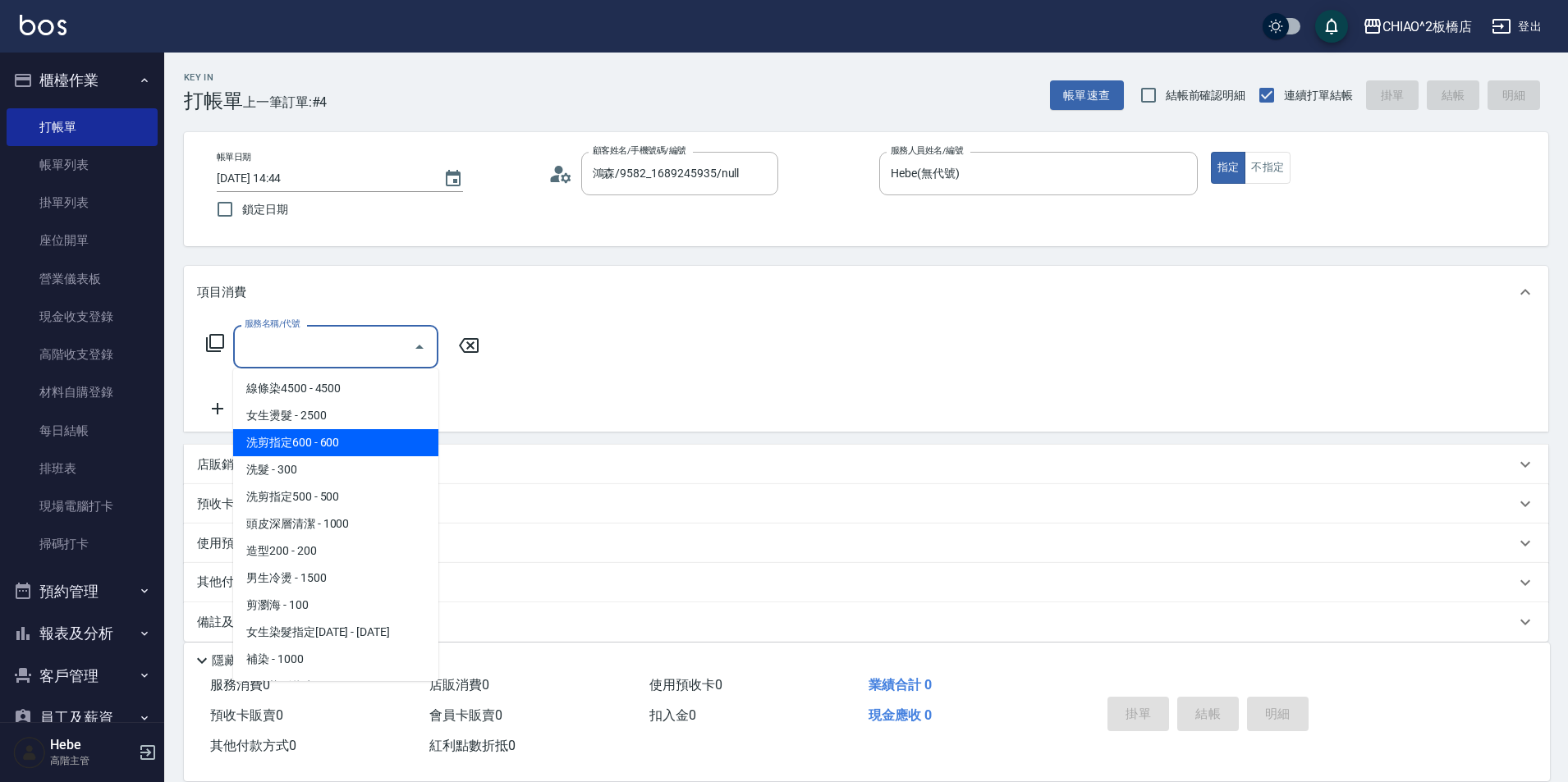
click at [327, 437] on span "洗剪指定600 - 600" at bounding box center [335, 443] width 205 height 27
type input "洗剪指定600(96678)"
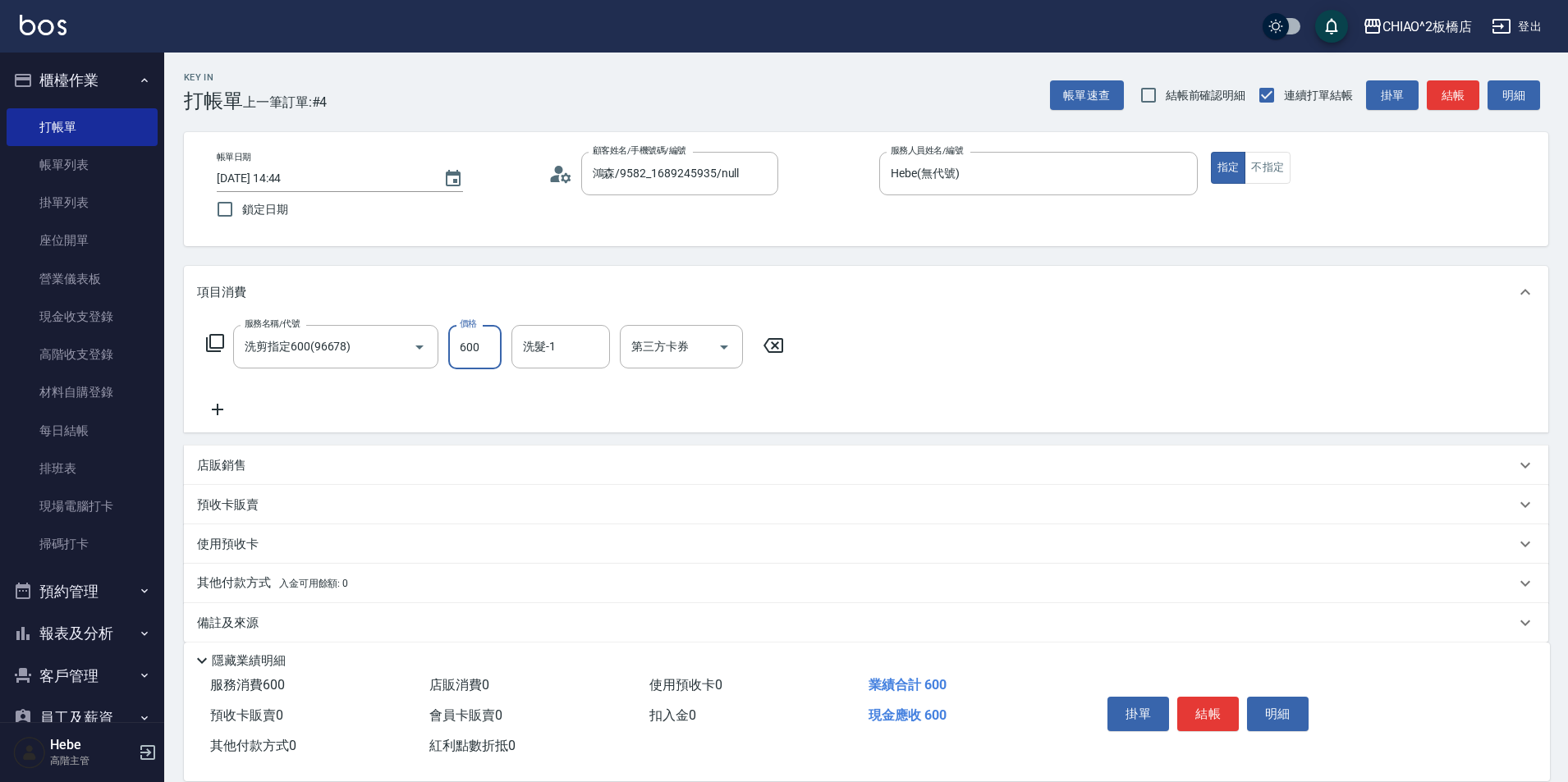
click at [494, 358] on input "600" at bounding box center [474, 347] width 54 height 44
type input "635"
click at [1202, 700] on button "結帳" at bounding box center [1207, 714] width 61 height 35
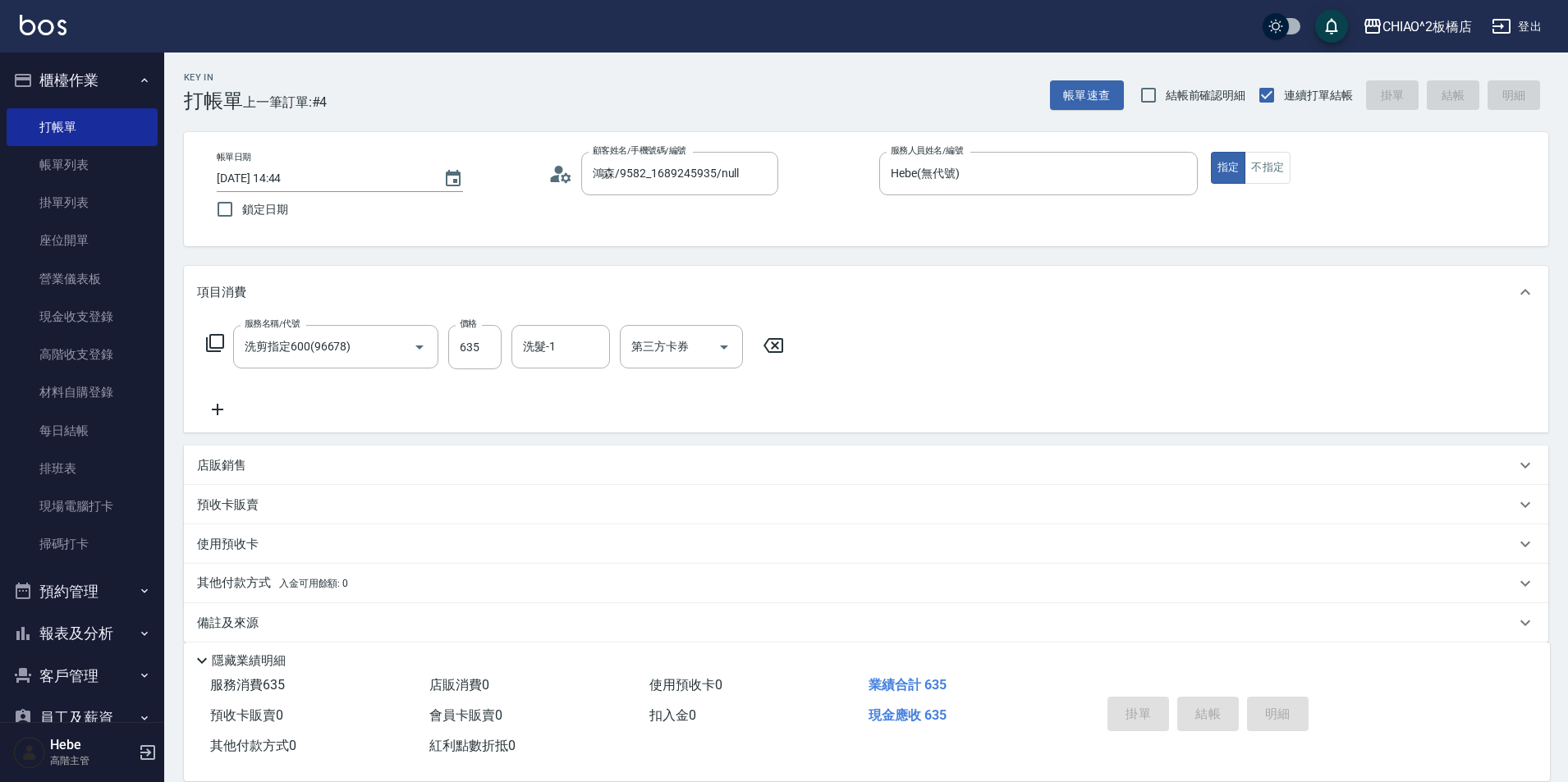
type input "[DATE] 14:54"
